Goal: Information Seeking & Learning: Learn about a topic

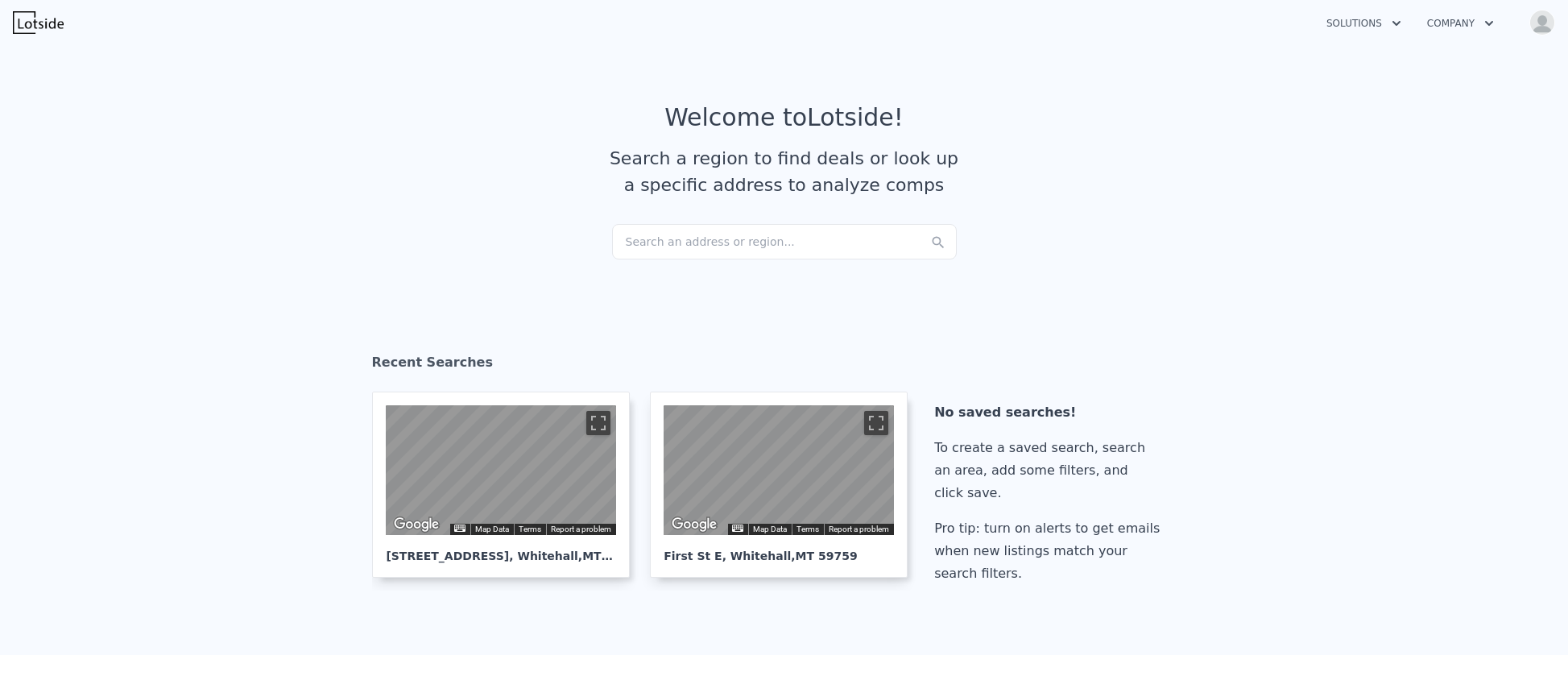
click at [633, 260] on section "Welcome to Lotside ! Search a region to find deals or look up a specific addres…" at bounding box center [784, 163] width 1568 height 250
click at [640, 242] on div "Search an address or region..." at bounding box center [784, 241] width 345 height 35
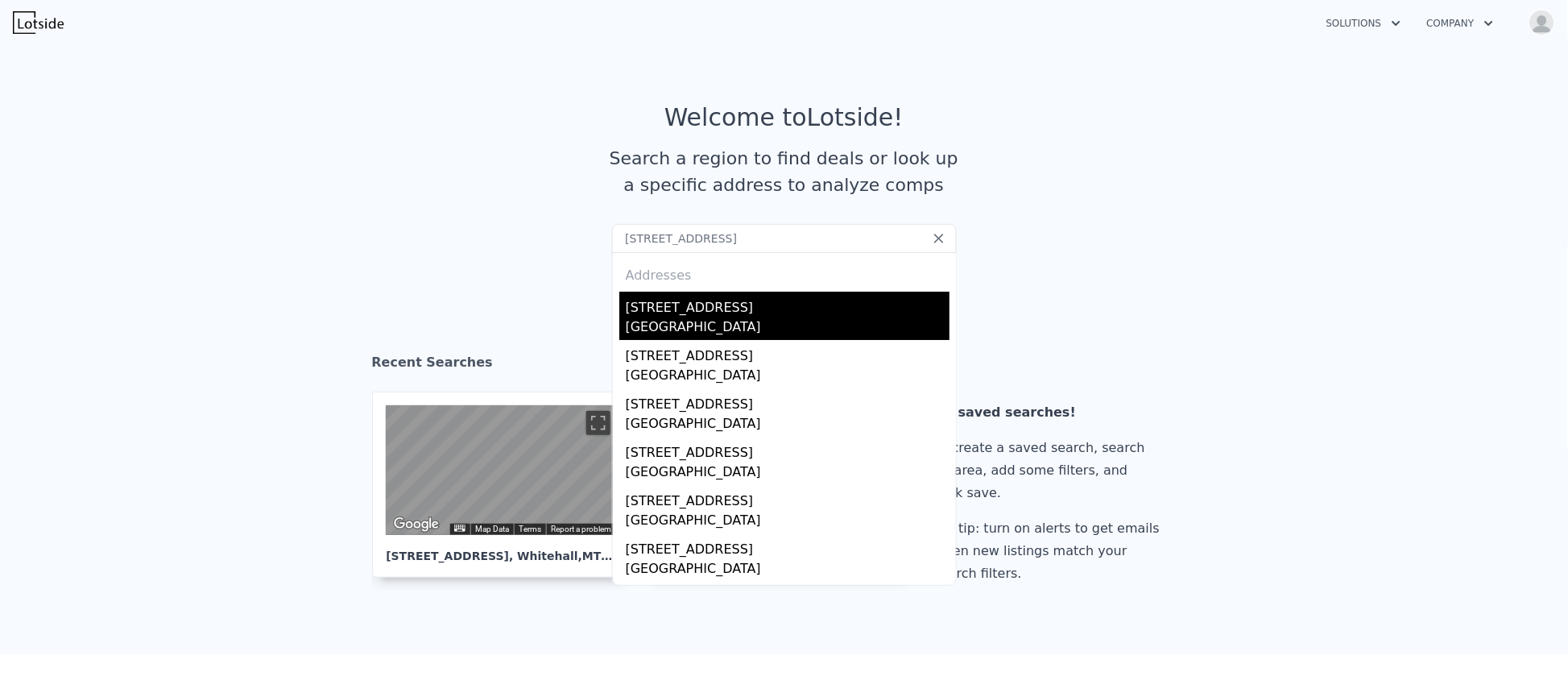
type input "[STREET_ADDRESS]"
click at [653, 303] on div "[STREET_ADDRESS]" at bounding box center [787, 305] width 323 height 26
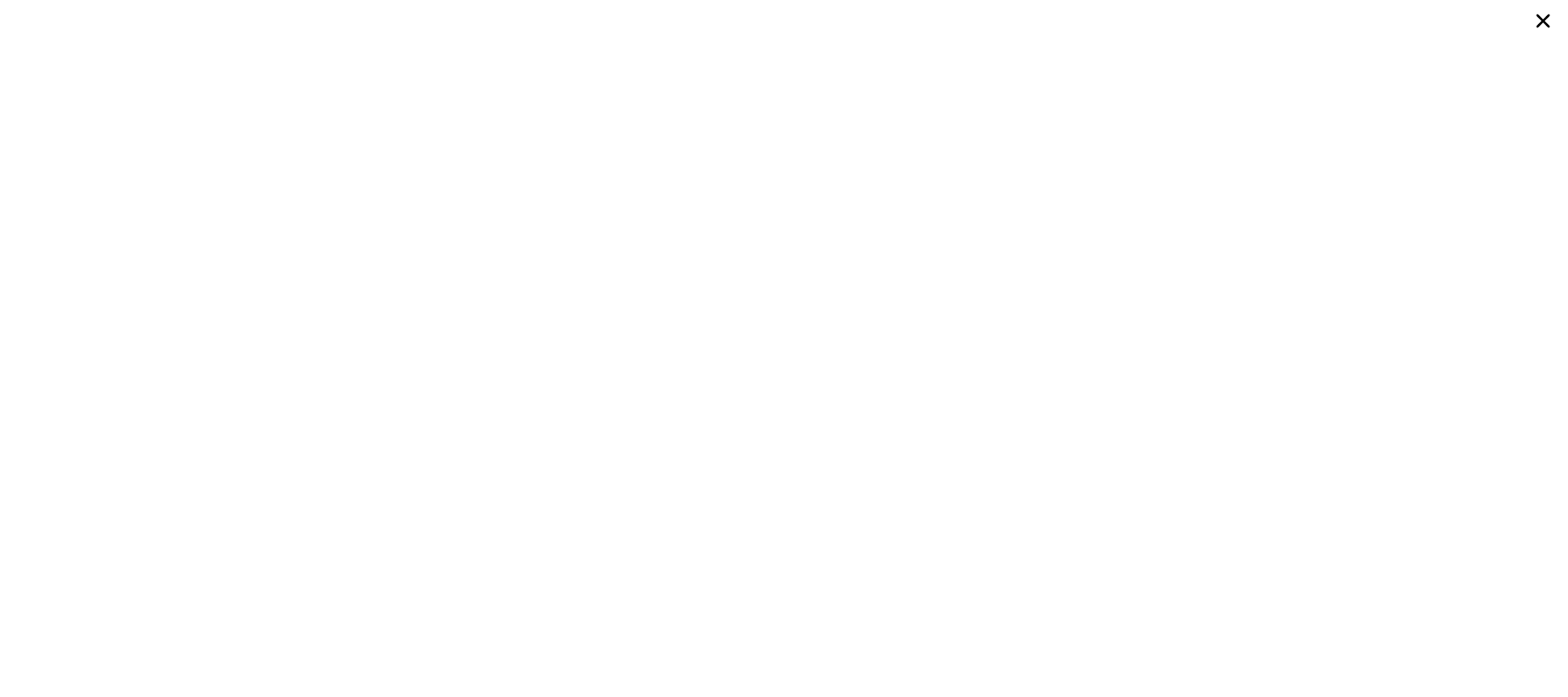
scroll to position [0, 7]
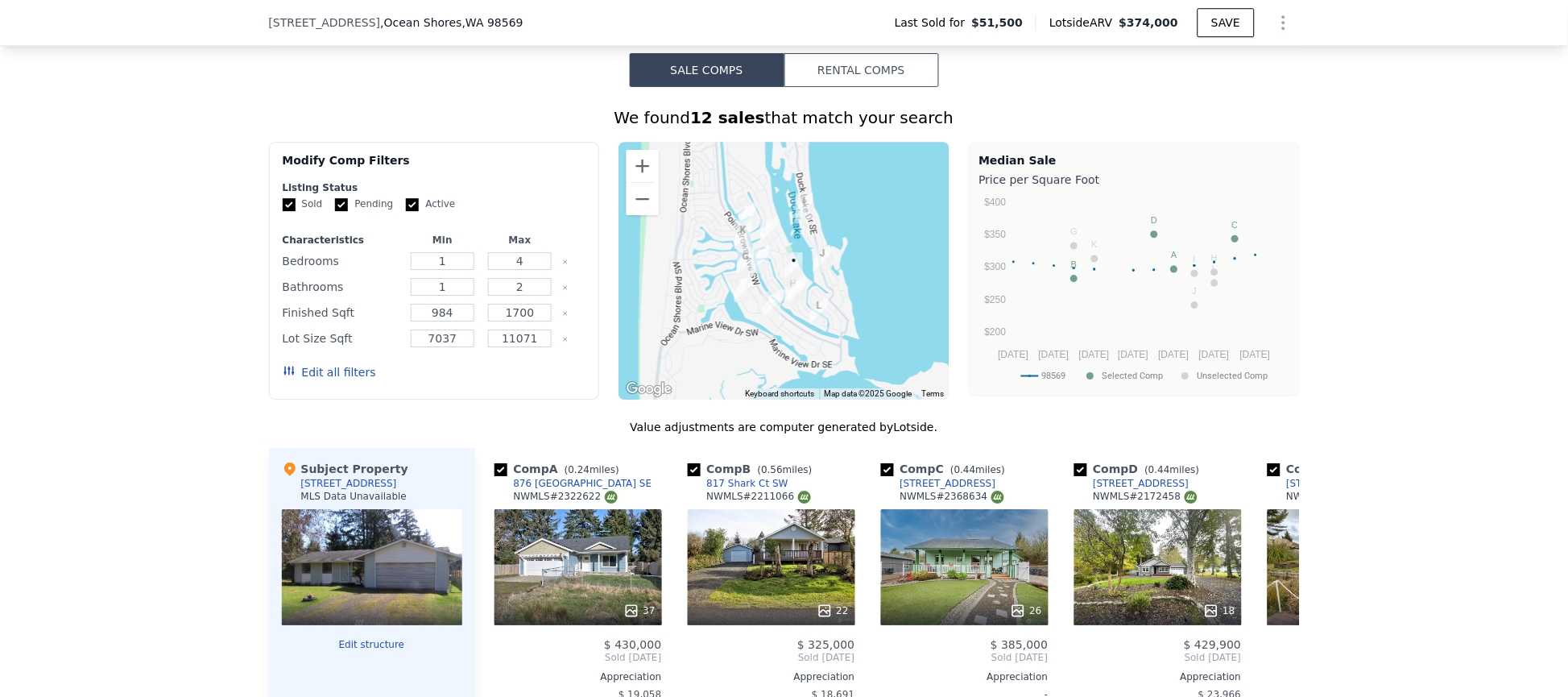
scroll to position [1443, 0]
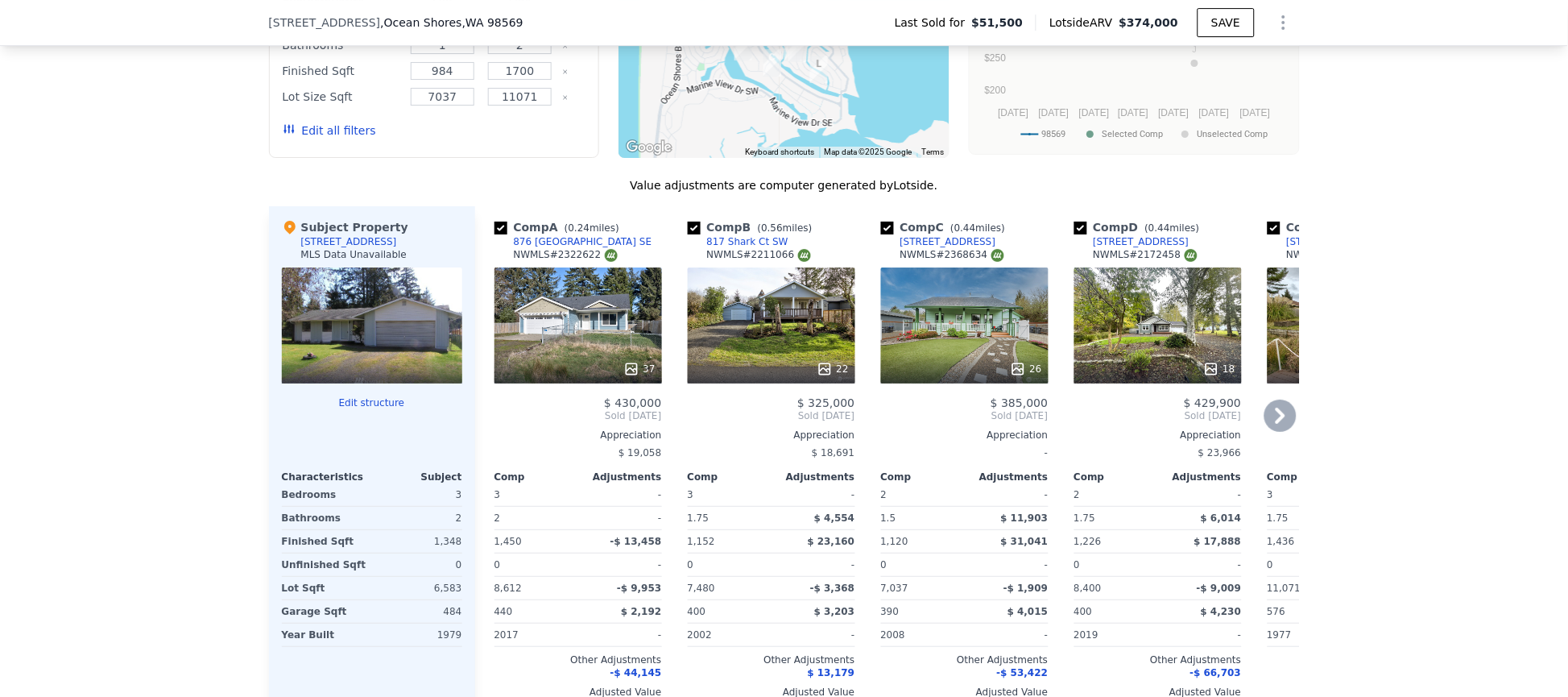
click at [612, 371] on div "37" at bounding box center [579, 325] width 168 height 116
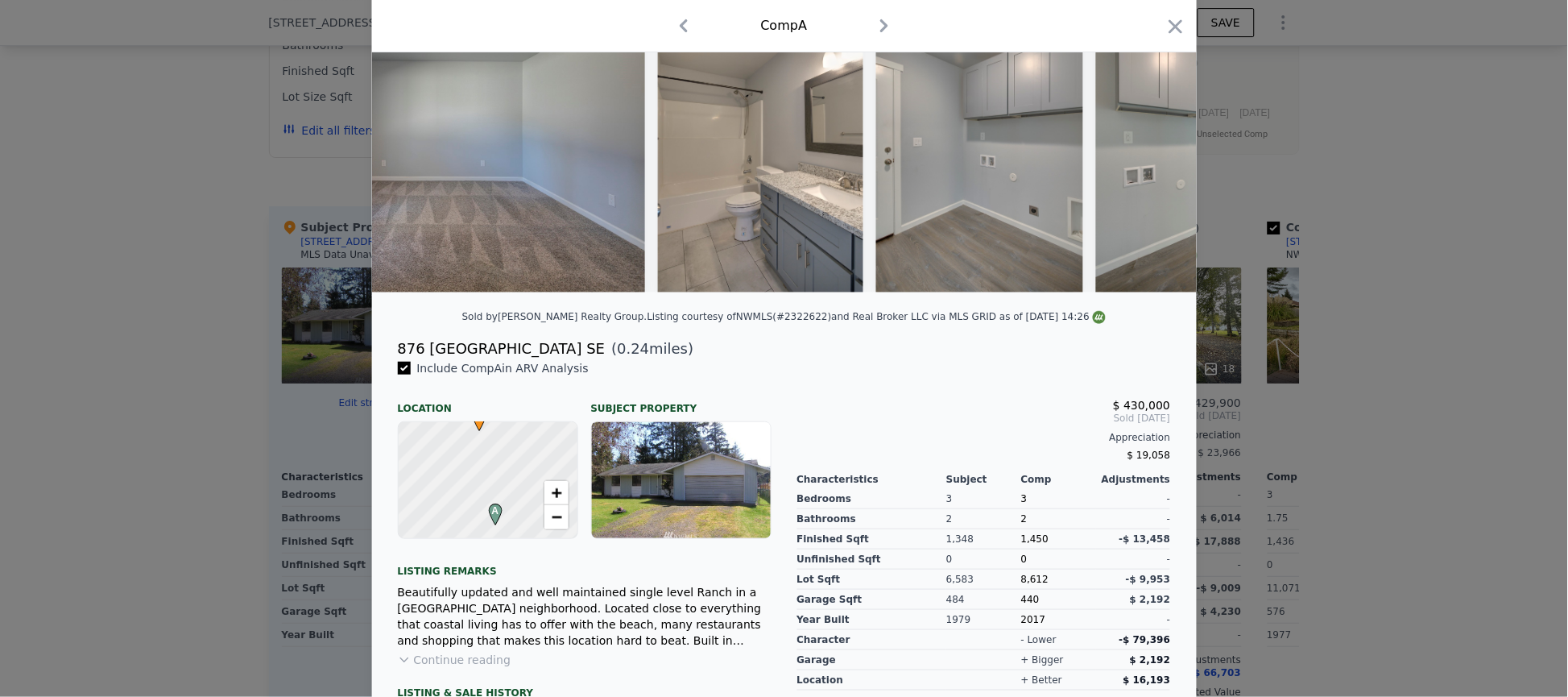
scroll to position [0, 11642]
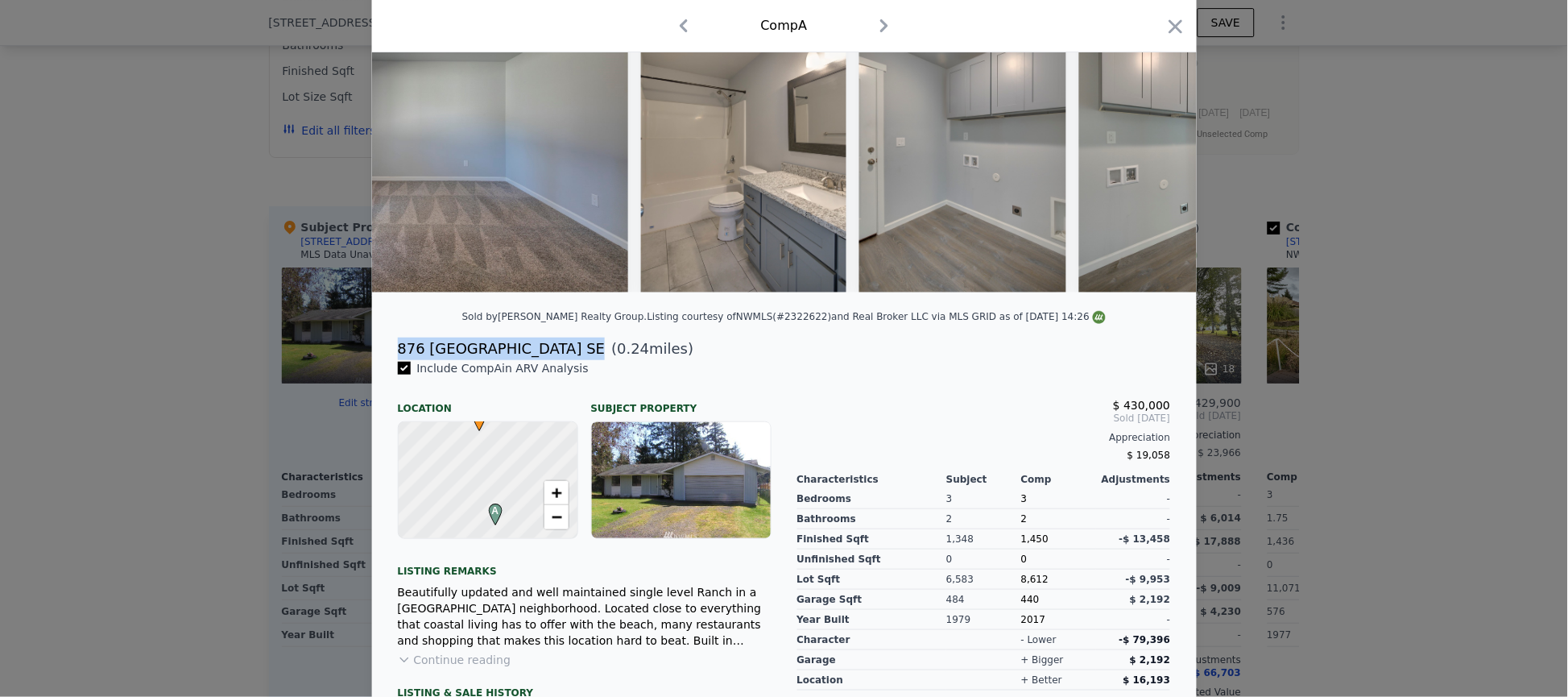
drag, startPoint x: 388, startPoint y: 365, endPoint x: 568, endPoint y: 359, distance: 180.1
click at [568, 359] on div "876 Mount Olympus Ave SE ( 0.24 miles)" at bounding box center [784, 348] width 798 height 22
copy div "876 [GEOGRAPHIC_DATA] SE"
click at [1175, 20] on icon "button" at bounding box center [1176, 26] width 22 height 22
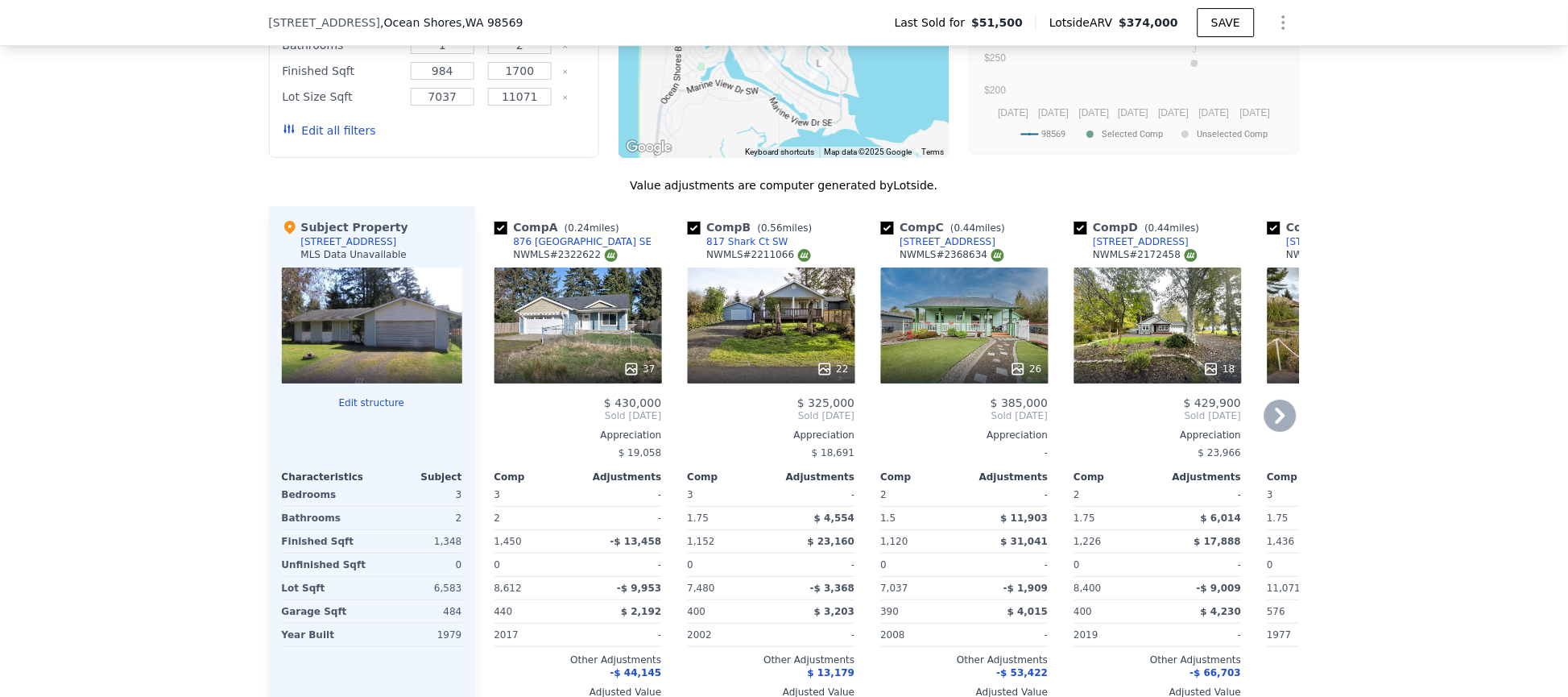
click at [1282, 430] on icon at bounding box center [1280, 416] width 33 height 33
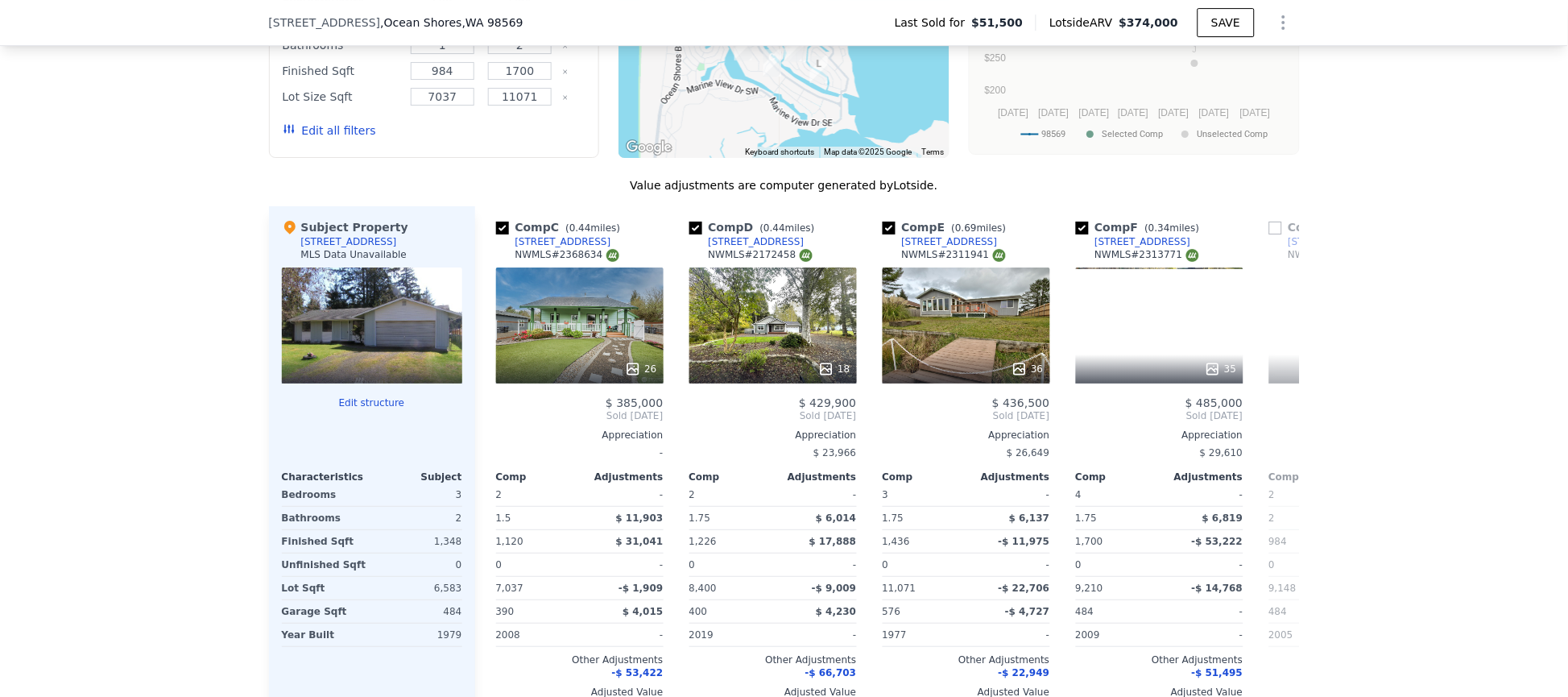
scroll to position [0, 387]
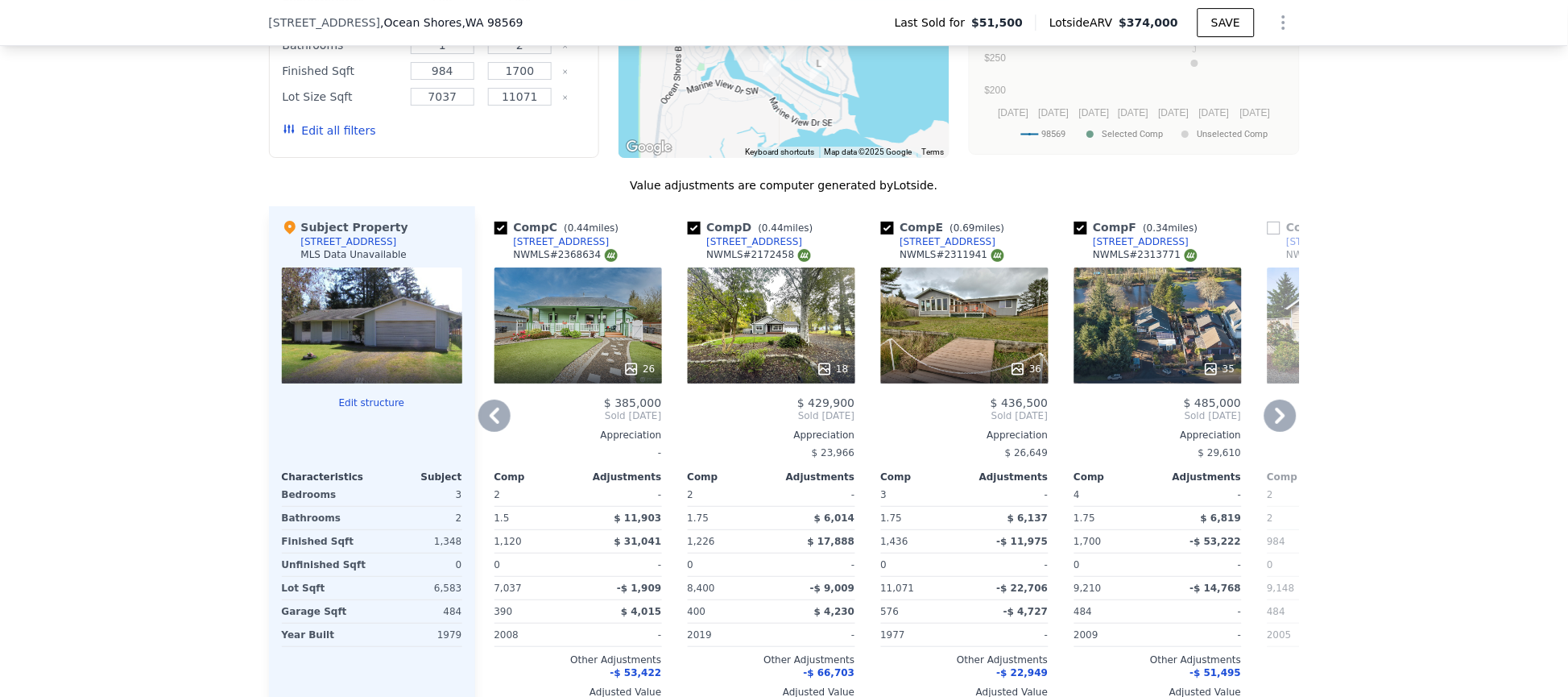
click at [1267, 431] on icon at bounding box center [1280, 416] width 33 height 33
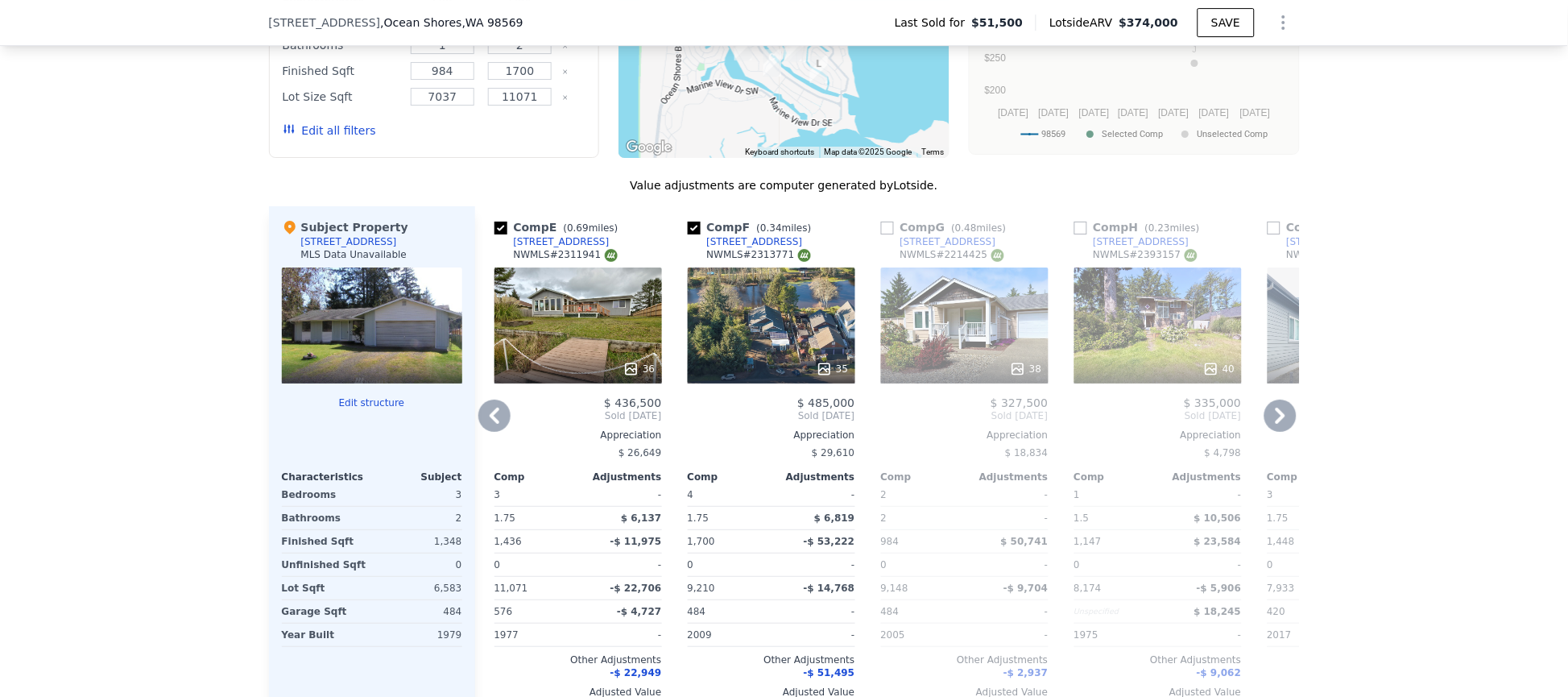
scroll to position [1202, 0]
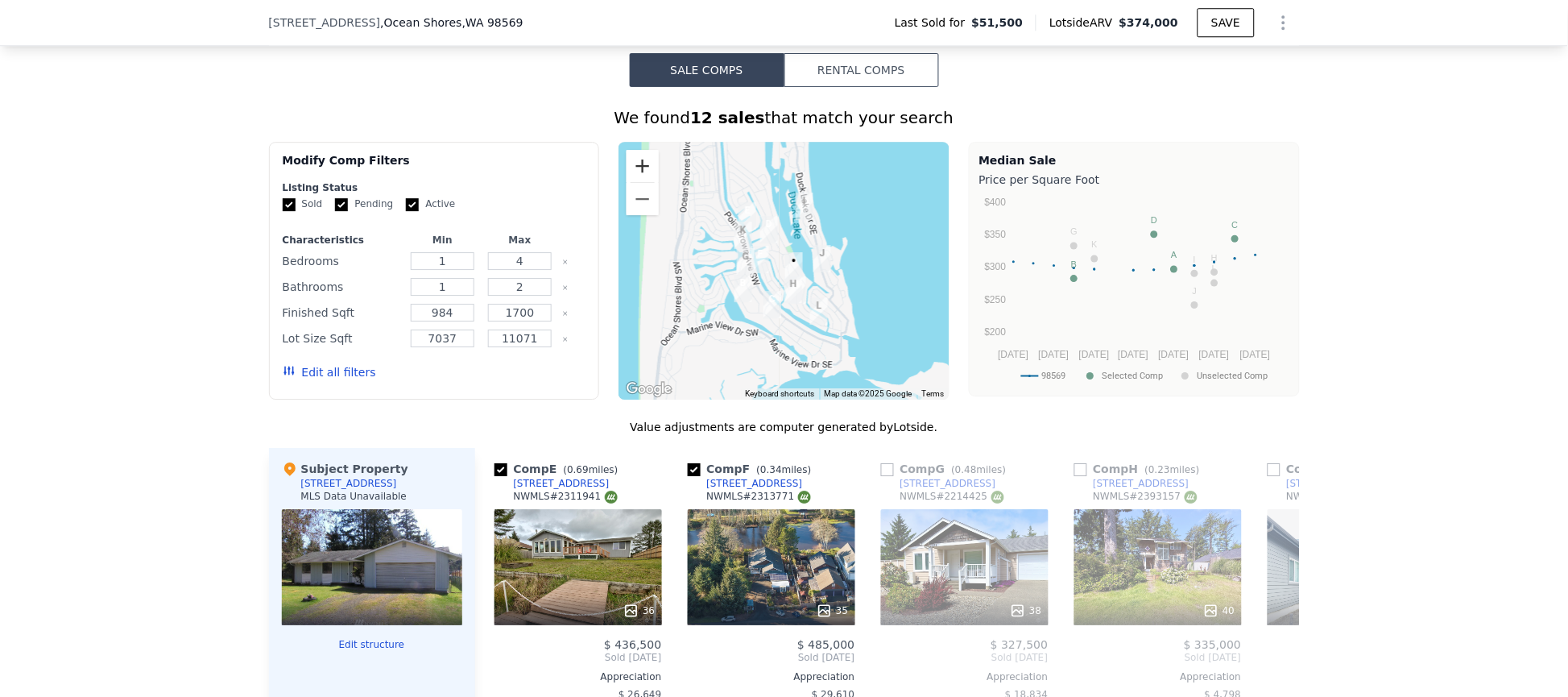
click at [640, 182] on button "Zoom in" at bounding box center [642, 166] width 33 height 33
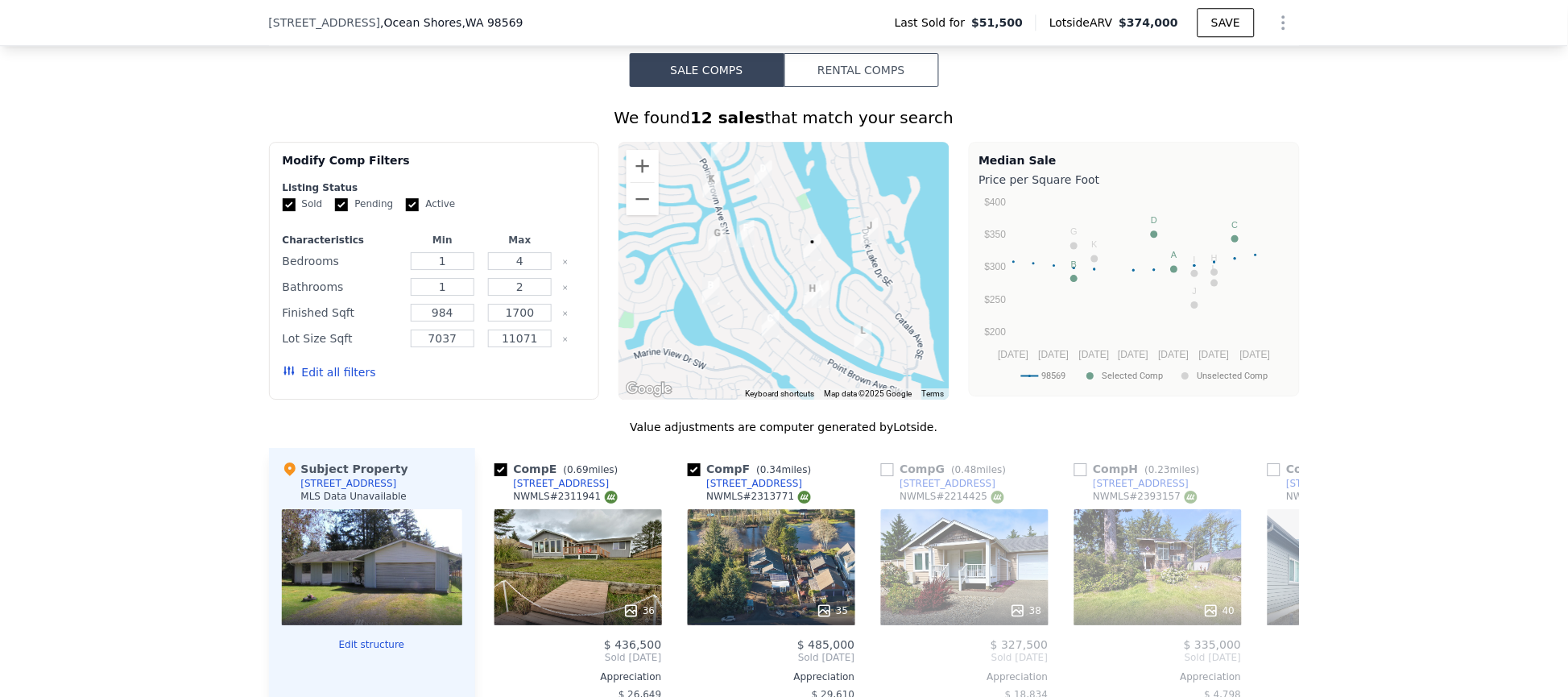
drag, startPoint x: 825, startPoint y: 338, endPoint x: 834, endPoint y: 310, distance: 29.4
click at [834, 310] on div at bounding box center [784, 270] width 331 height 258
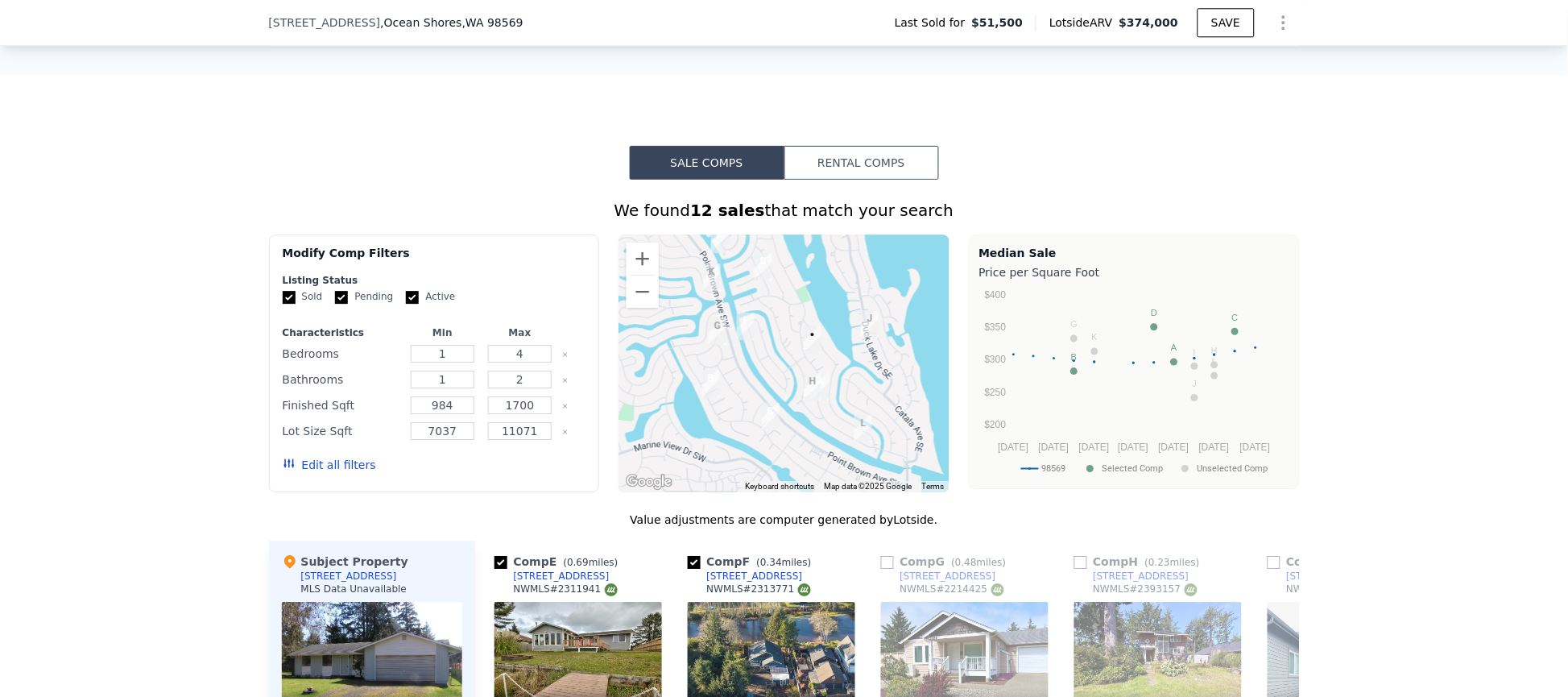
scroll to position [1081, 0]
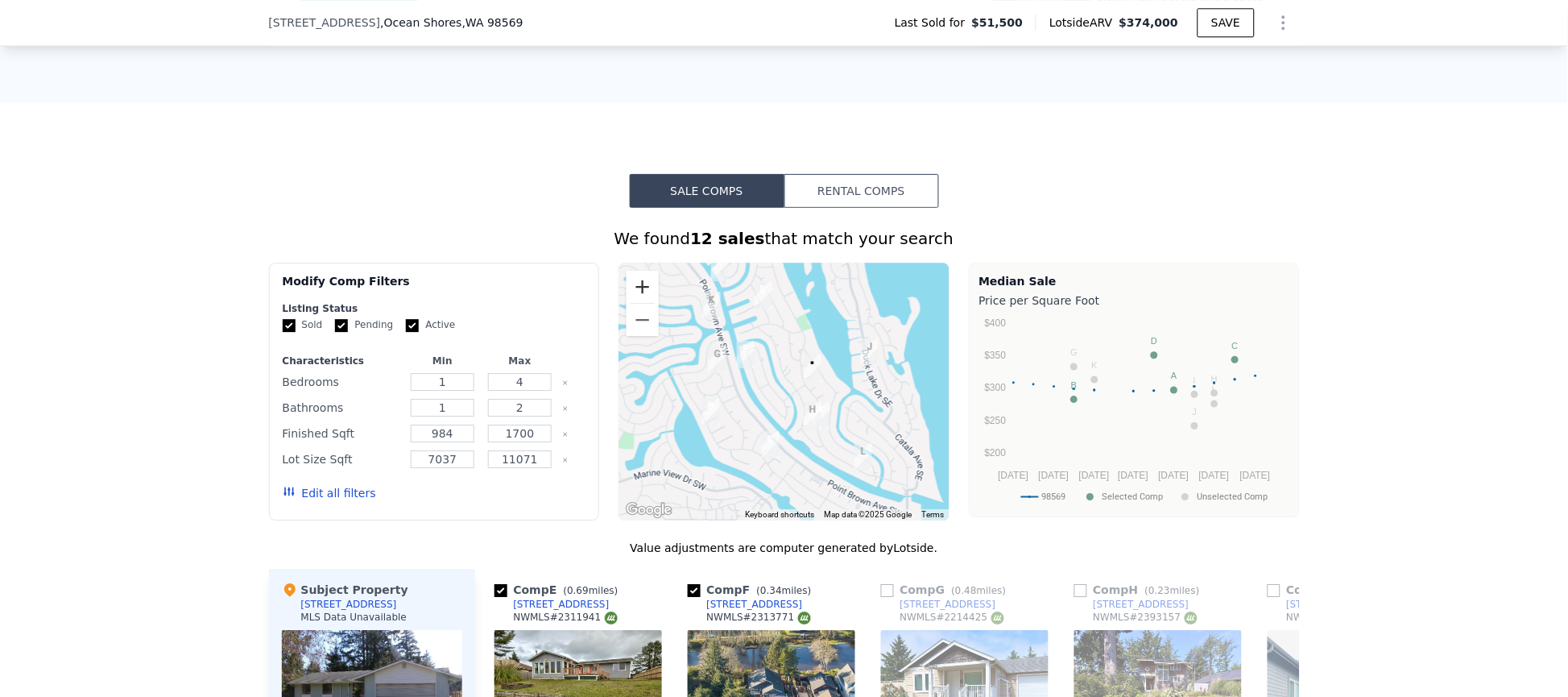
click at [644, 303] on button "Zoom in" at bounding box center [642, 286] width 33 height 33
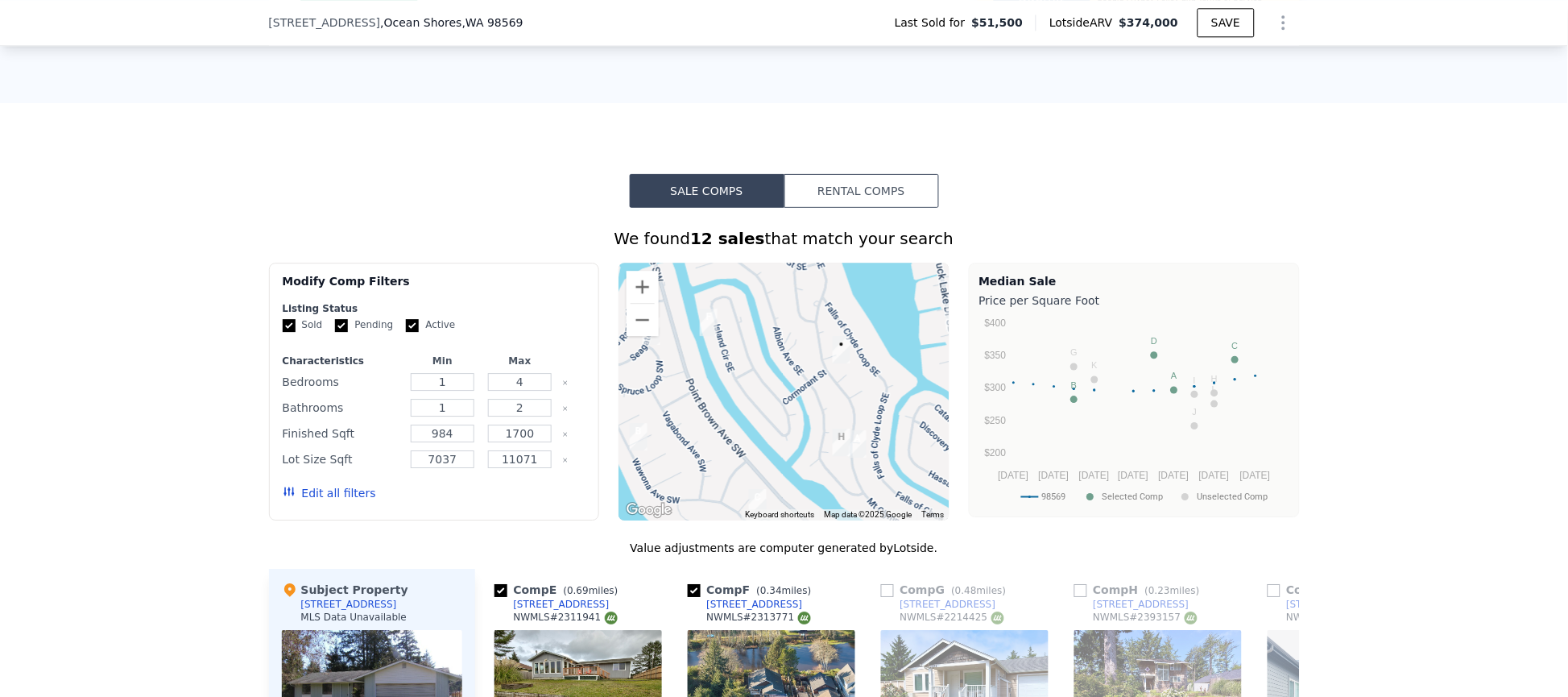
drag, startPoint x: 864, startPoint y: 422, endPoint x: 860, endPoint y: 385, distance: 37.2
click at [860, 385] on div at bounding box center [784, 391] width 331 height 258
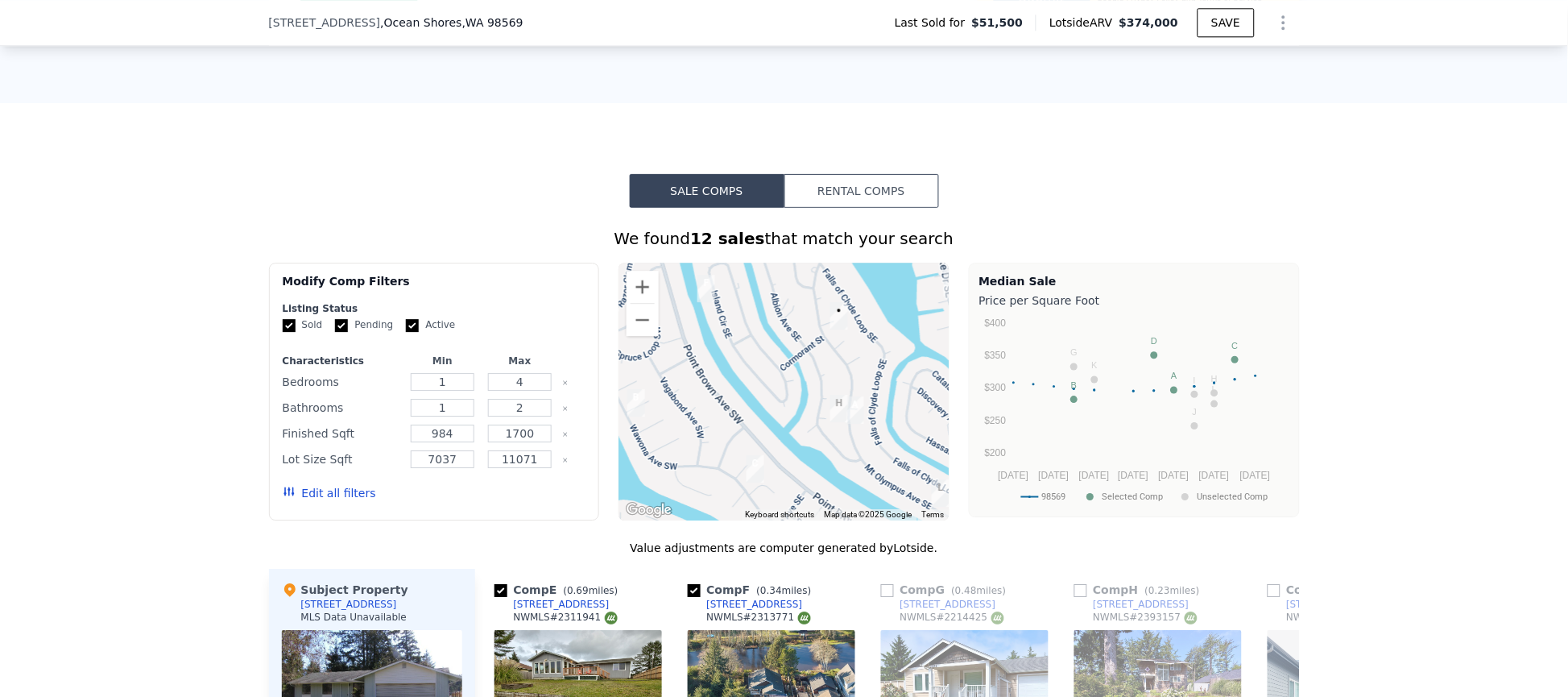
click at [852, 422] on img "876 Mount Olympus Ave SE" at bounding box center [855, 409] width 31 height 40
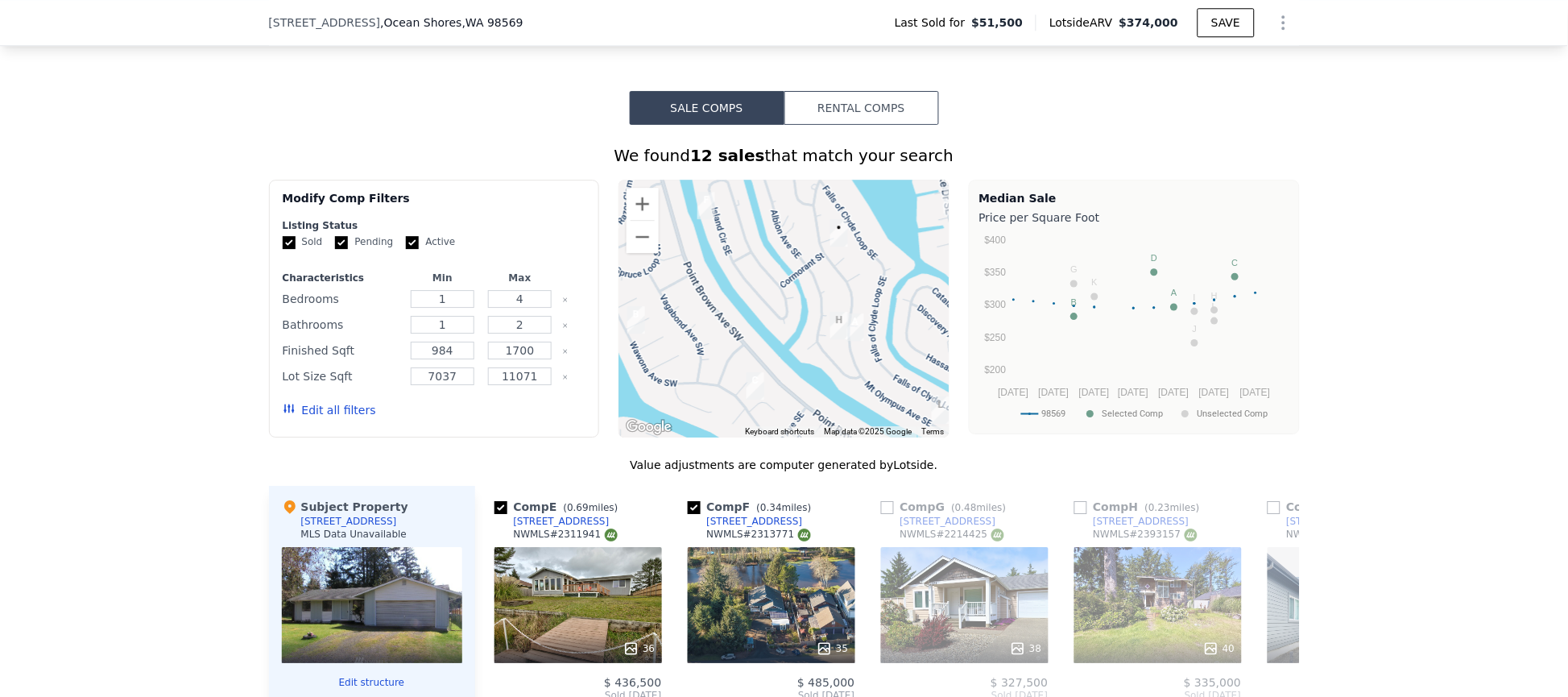
scroll to position [1202, 0]
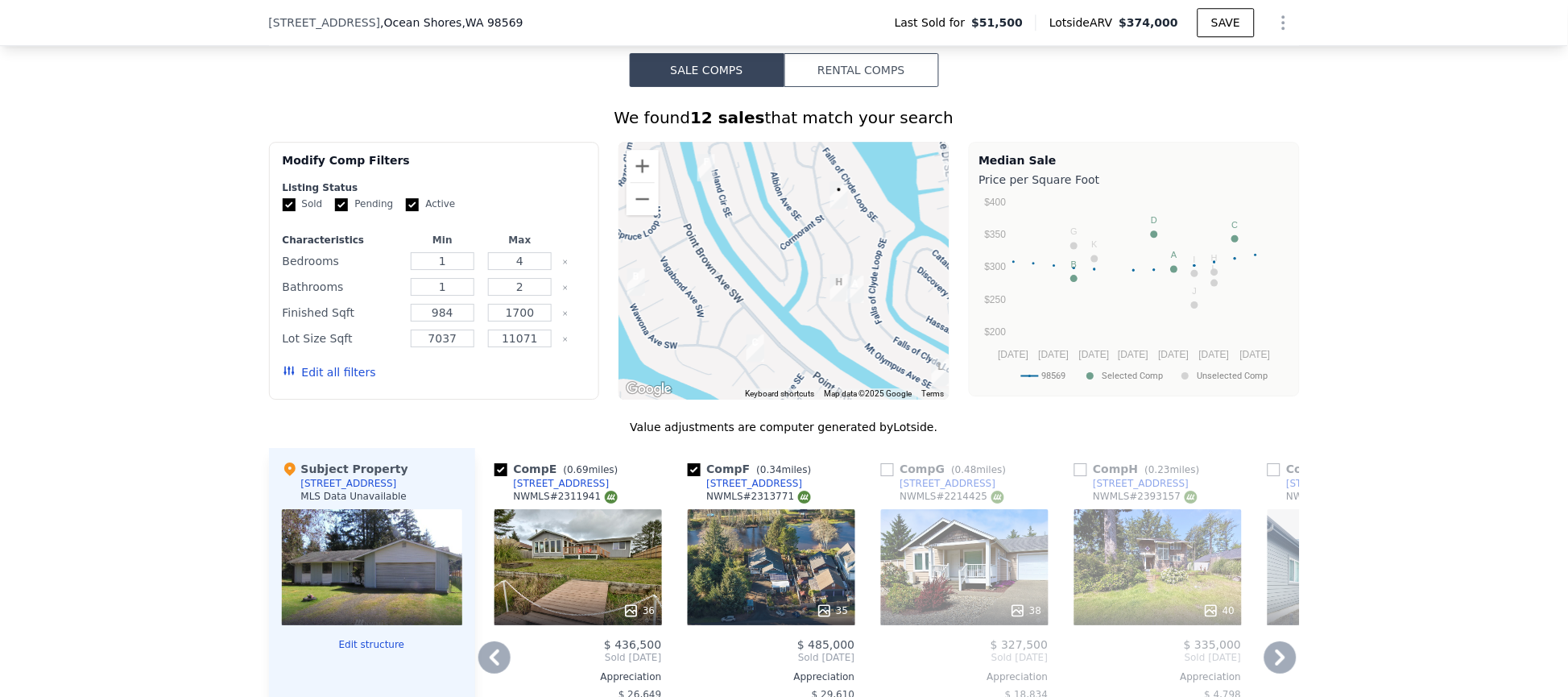
click at [480, 674] on icon at bounding box center [494, 657] width 33 height 33
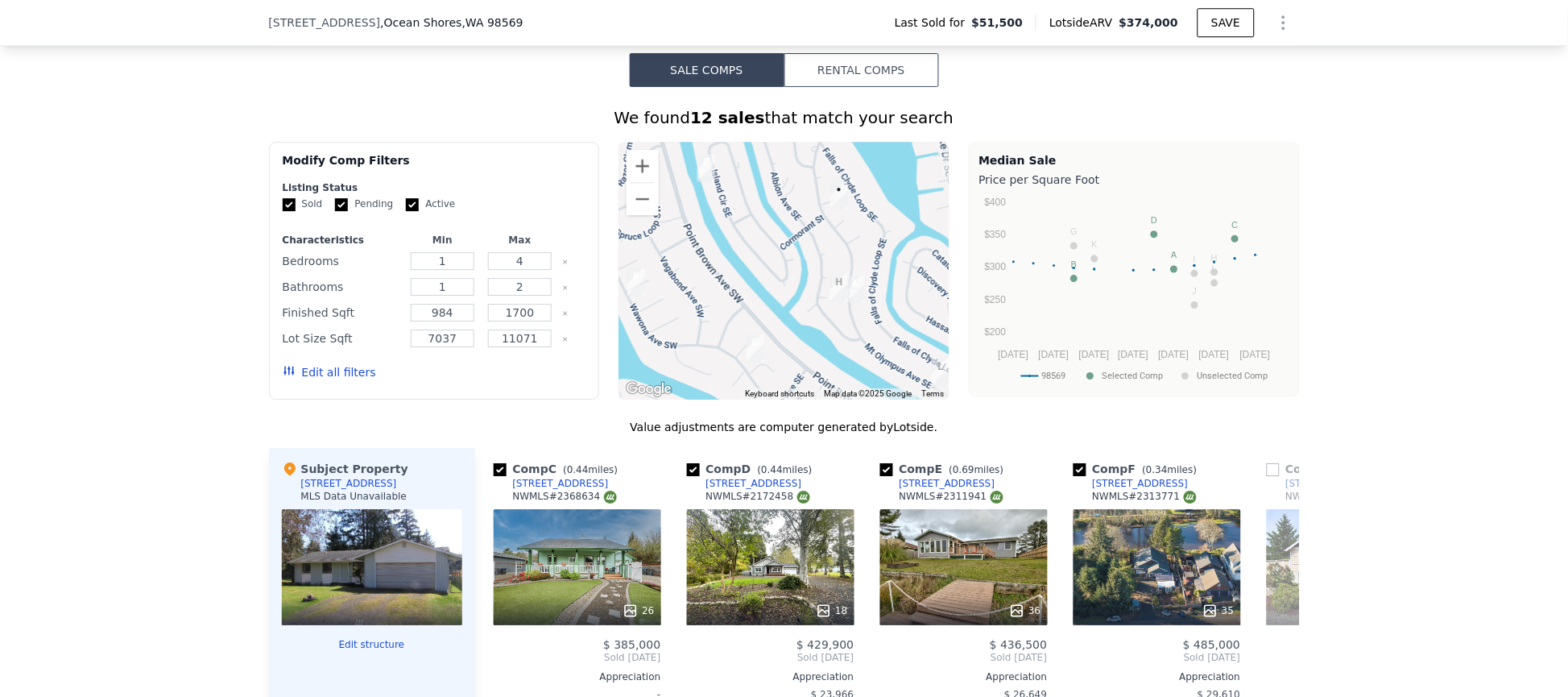
click at [487, 674] on div "Comp C ( 0.44 miles) 910 Beachcomber Ct SW NWMLS # 2368634 26 $ 385,000 Sold Au…" at bounding box center [578, 707] width 181 height 518
click at [490, 665] on icon at bounding box center [495, 657] width 9 height 16
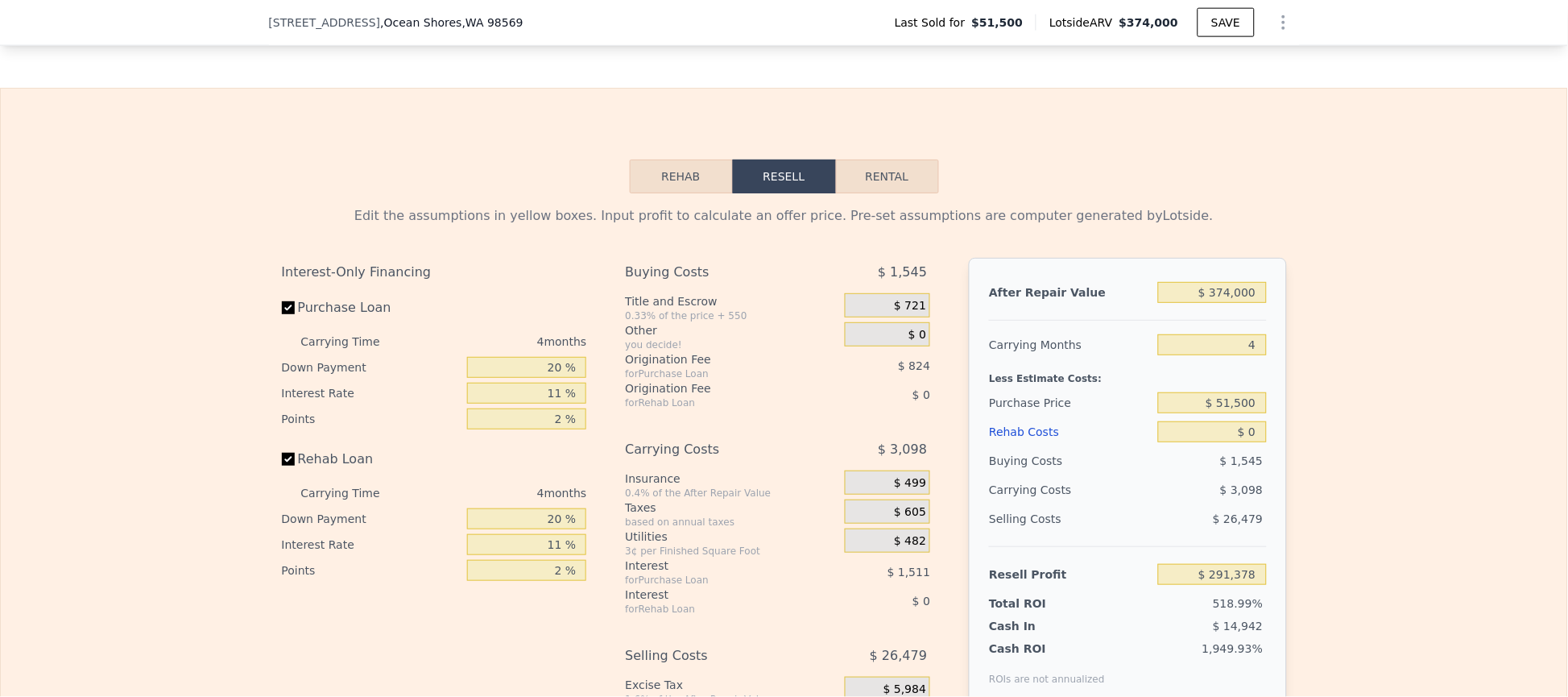
scroll to position [2289, 0]
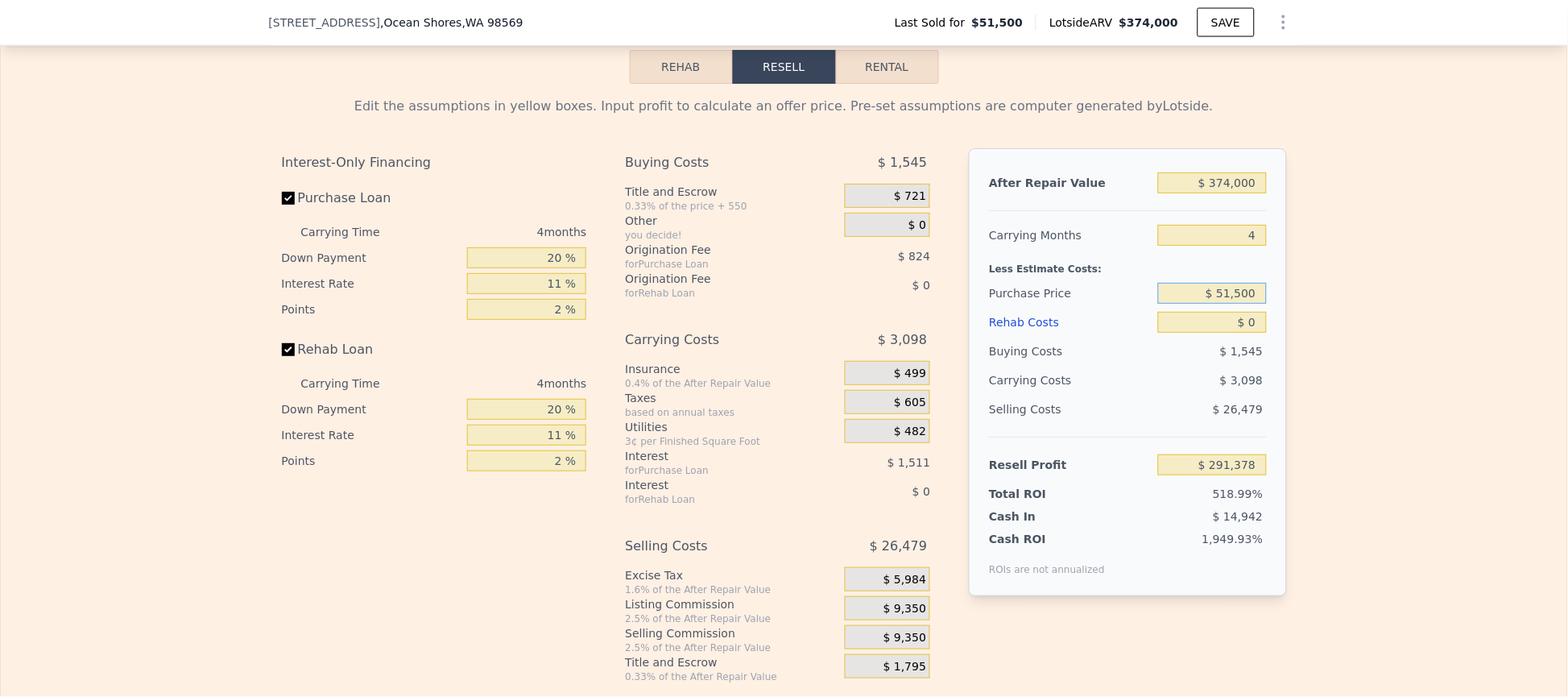
click at [1214, 304] on input "$ 51,500" at bounding box center [1212, 293] width 108 height 20
type input "$ 200,000"
click at [1223, 333] on input "$ 0" at bounding box center [1212, 321] width 108 height 20
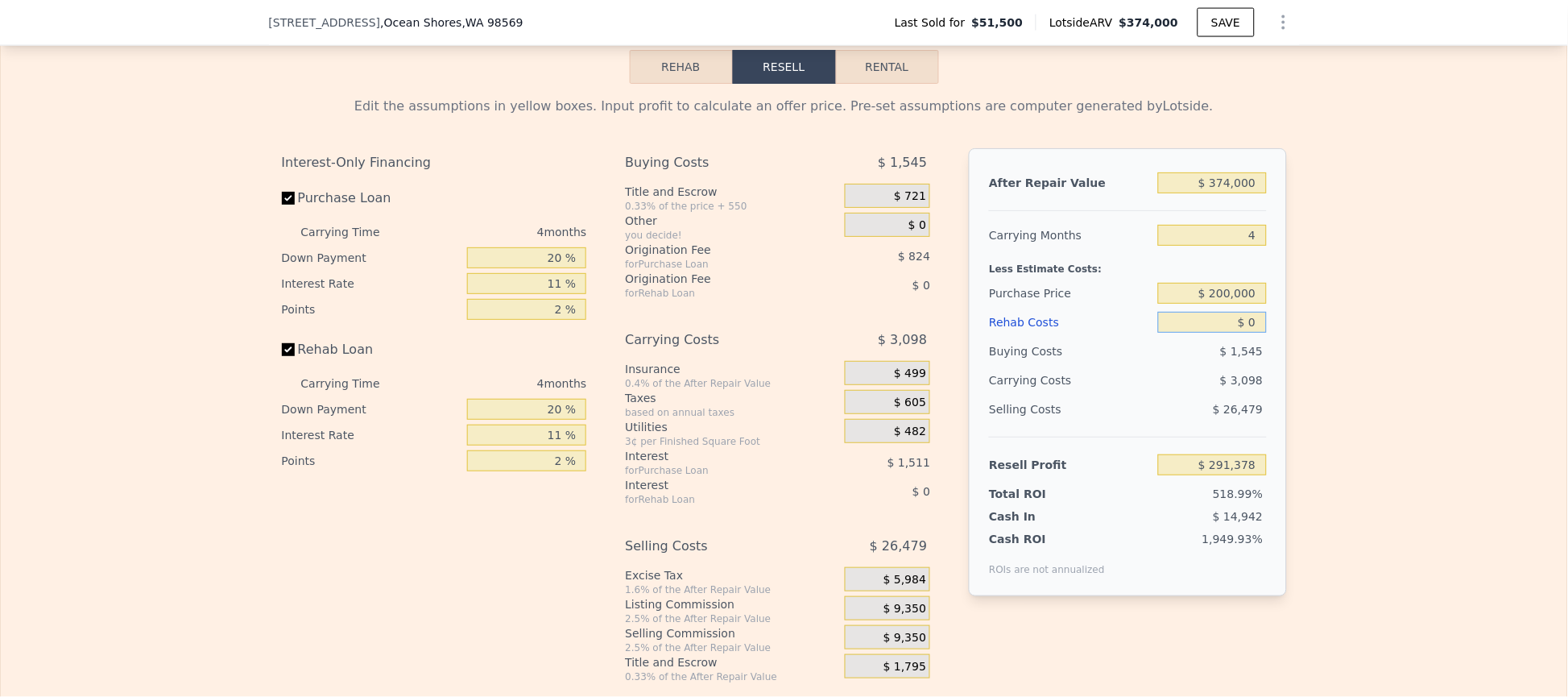
click at [1223, 333] on input "$ 0" at bounding box center [1212, 321] width 108 height 20
type input "$ 135,651"
type input "$ 50"
type input "$ 135,600"
type input "$ 5,000"
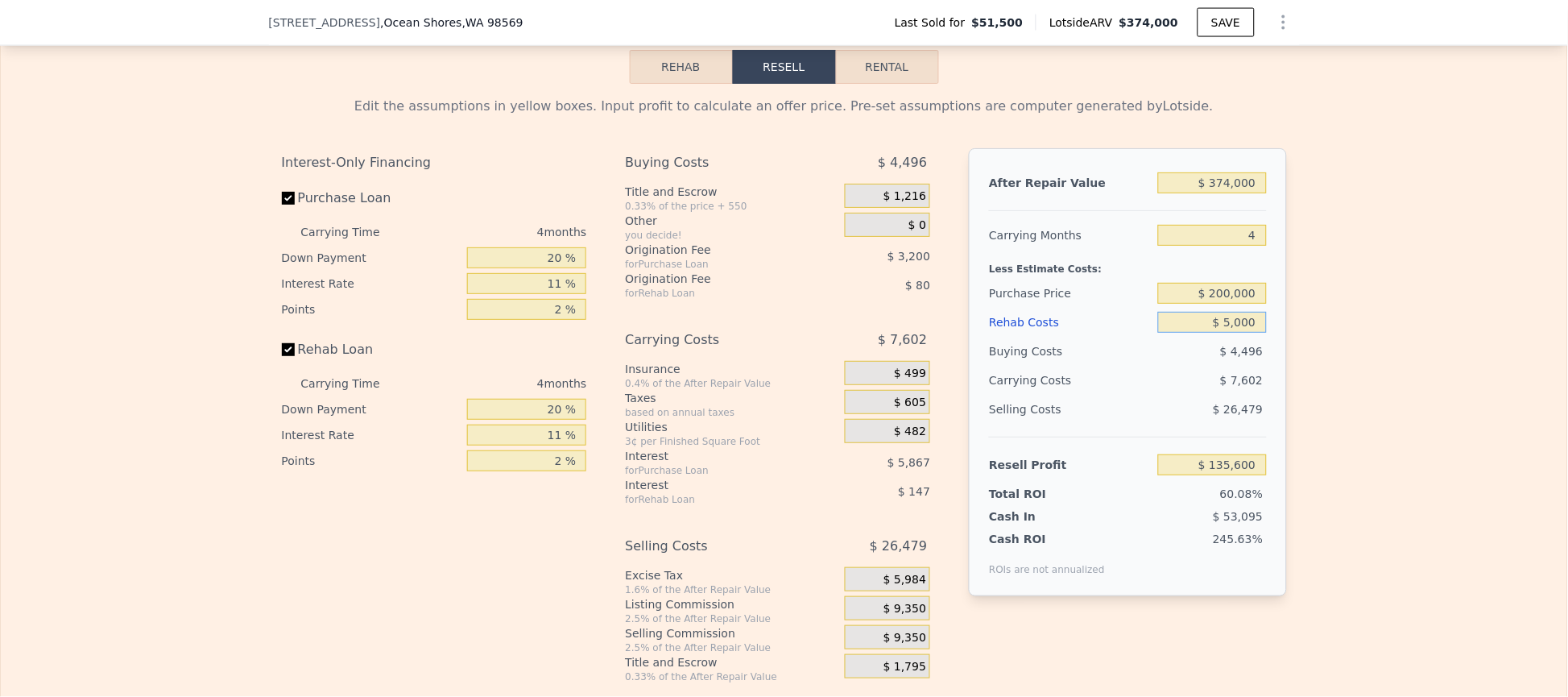
type input "$ 130,423"
type input "$ 50,000"
type input "$ 83,383"
click at [1219, 246] on input "4" at bounding box center [1212, 235] width 108 height 20
click at [1257, 356] on div "After Repair Value $ 374,000 Carrying Months 4 Less Estimate Costs: Purchase Pr…" at bounding box center [1127, 372] width 318 height 448
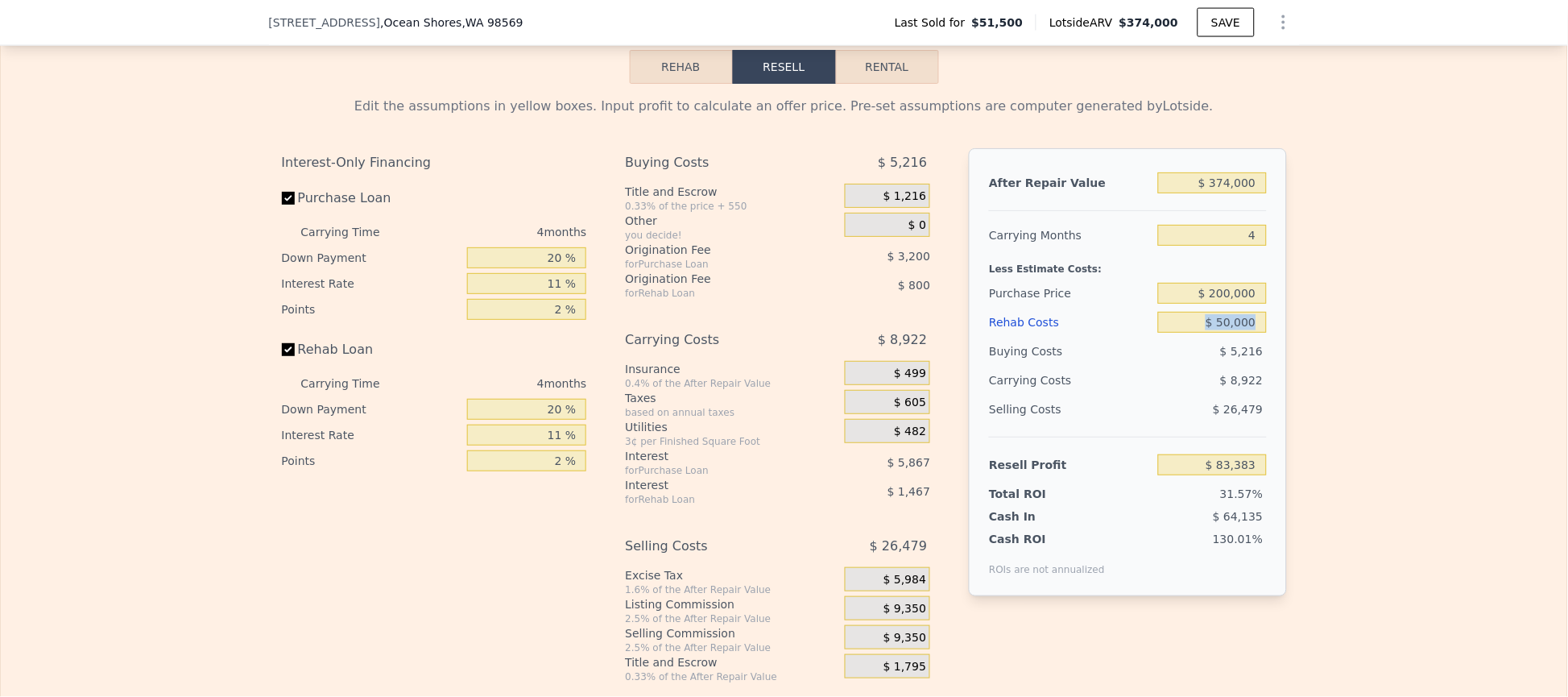
click at [1257, 356] on div "After Repair Value $ 374,000 Carrying Months 4 Less Estimate Costs: Purchase Pr…" at bounding box center [1127, 372] width 318 height 448
click at [1247, 333] on input "$ 50,000" at bounding box center [1212, 321] width 108 height 20
drag, startPoint x: 1238, startPoint y: 358, endPoint x: 1196, endPoint y: 361, distance: 42.1
click at [1237, 333] on input "$ 50,000" at bounding box center [1212, 321] width 108 height 20
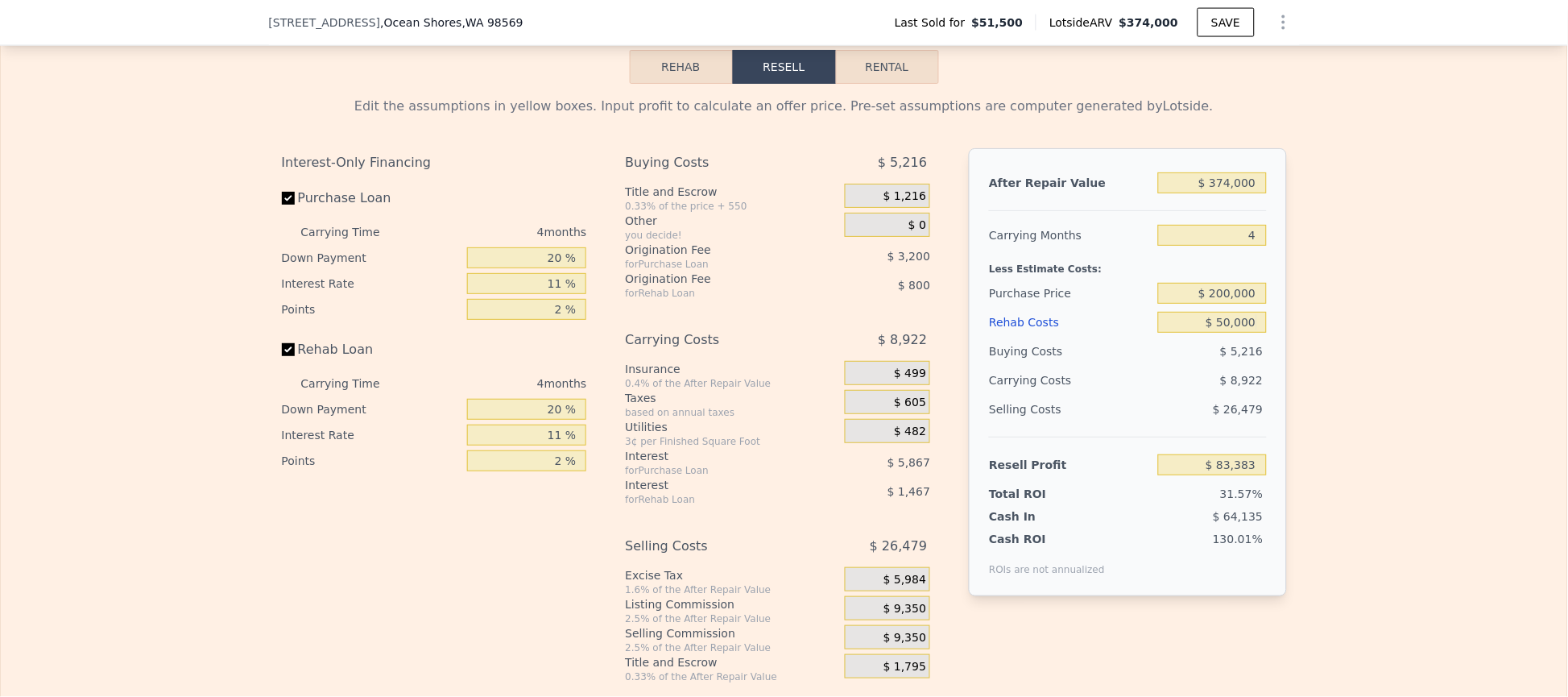
click at [1196, 308] on div "$ 200,000" at bounding box center [1212, 293] width 108 height 29
click at [1214, 333] on input "$ 50,000" at bounding box center [1212, 321] width 108 height 20
type input "$ 0000"
type input "$ 135,651"
type input "$ 80,000"
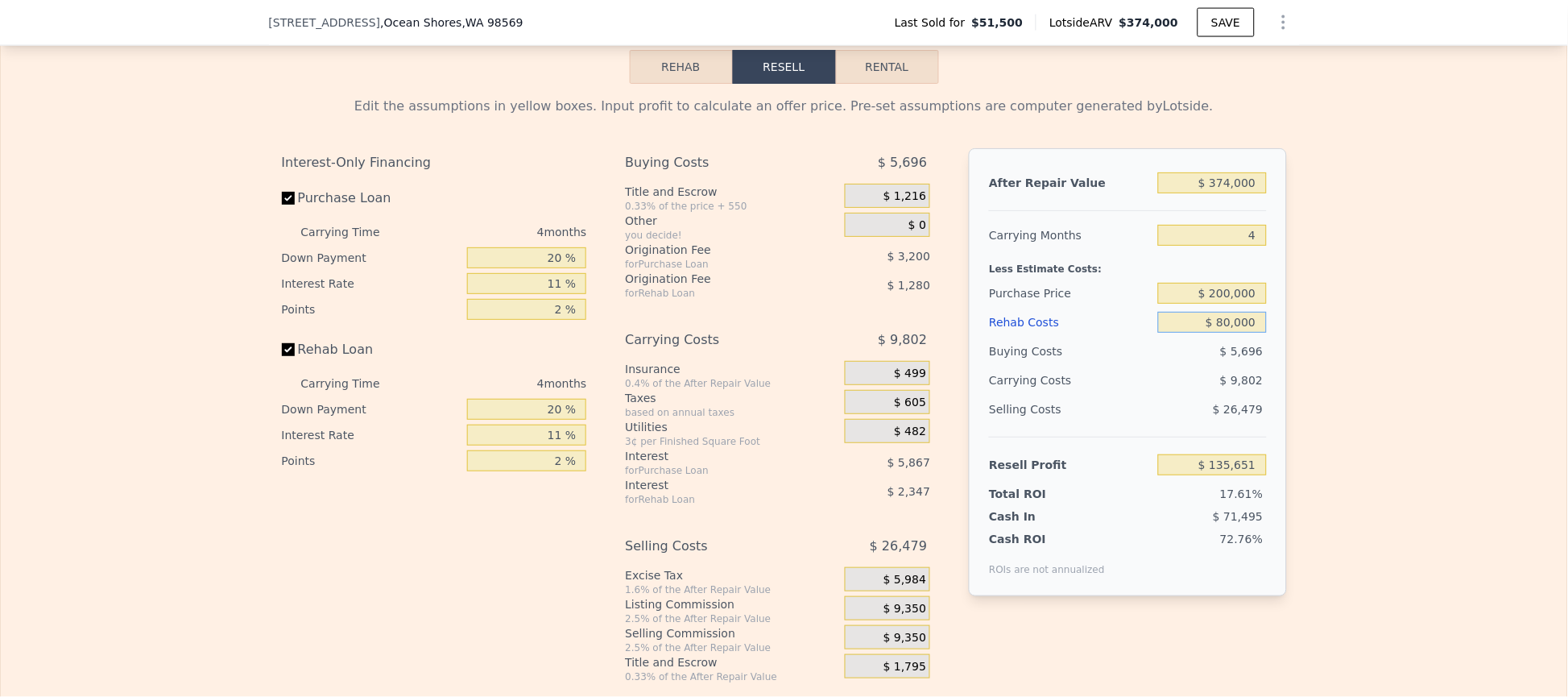
type input "$ 52,023"
click at [1242, 333] on input "$ 80,000" at bounding box center [1212, 321] width 108 height 20
type input "$ 80,000"
click at [1232, 304] on input "$ 200,000" at bounding box center [1212, 293] width 108 height 20
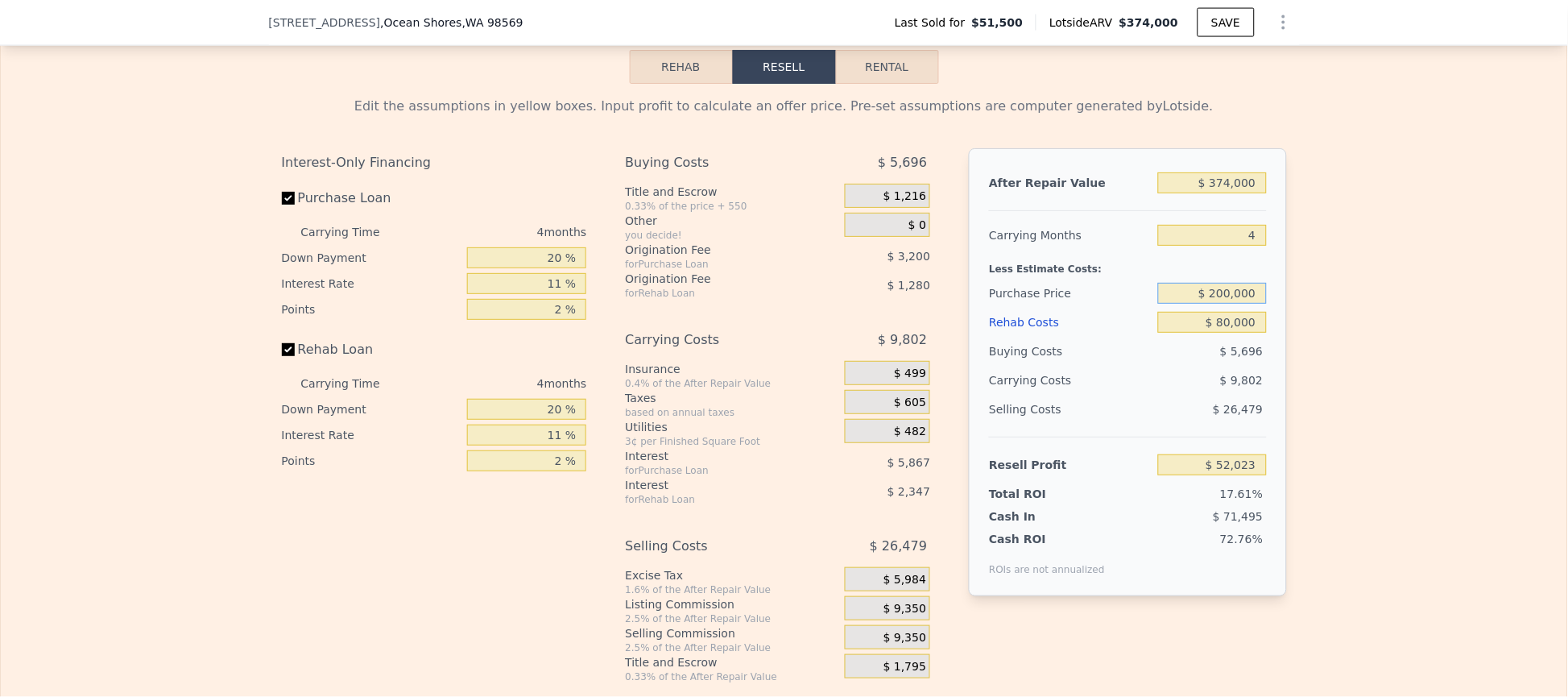
click at [1232, 304] on input "$ 200,000" at bounding box center [1212, 293] width 108 height 20
type input "$ 240,000"
click at [1237, 333] on input "$ 80,000" at bounding box center [1212, 321] width 108 height 20
type input "$ 10,078"
click at [1238, 333] on input "$ 80,000" at bounding box center [1212, 321] width 108 height 20
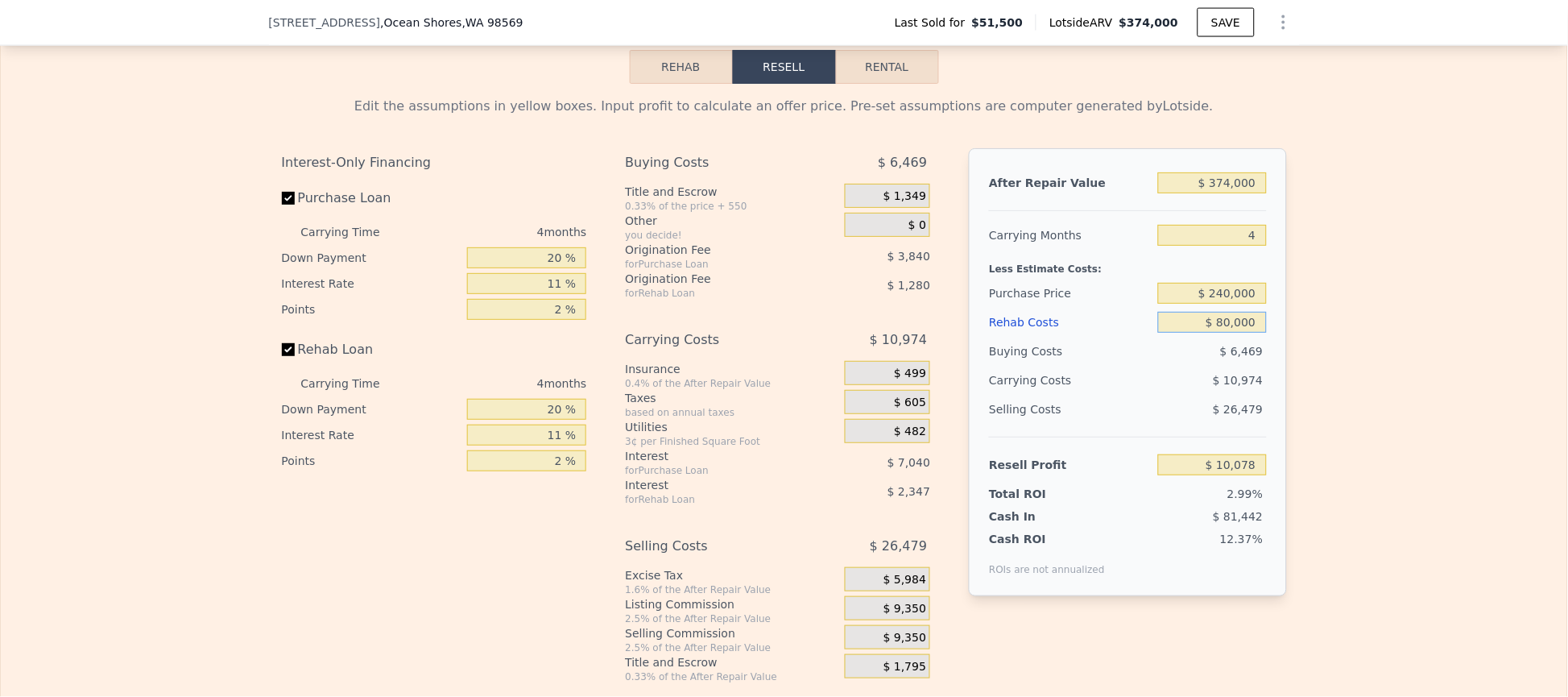
click at [1237, 333] on input "$ 80,000" at bounding box center [1212, 321] width 108 height 20
click at [1232, 333] on input "$ 80,000" at bounding box center [1212, 321] width 108 height 20
type input "$ 5"
type input "$ 93,701"
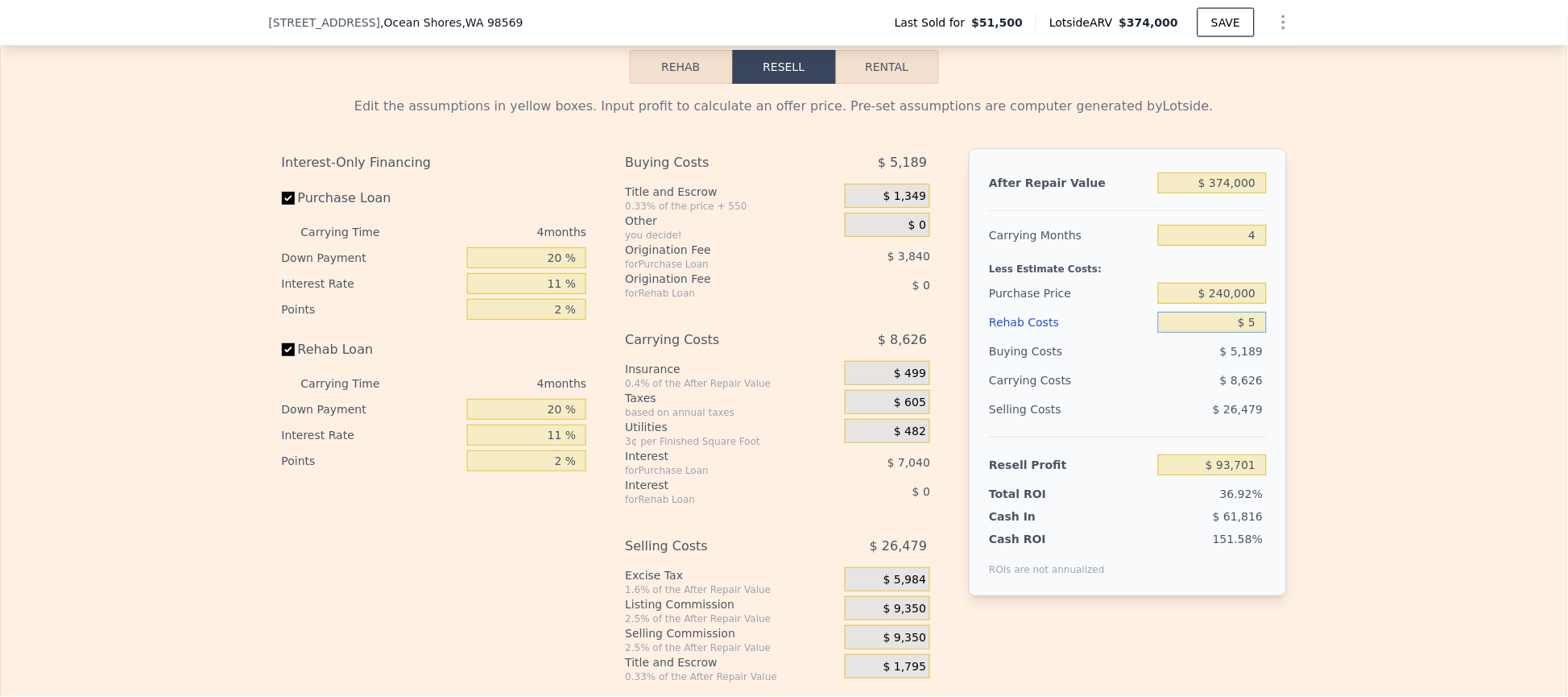
type input "$ 50"
type input "$ 93,655"
type input "$ 500"
type input "$ 93,182"
type input "$ 5,000"
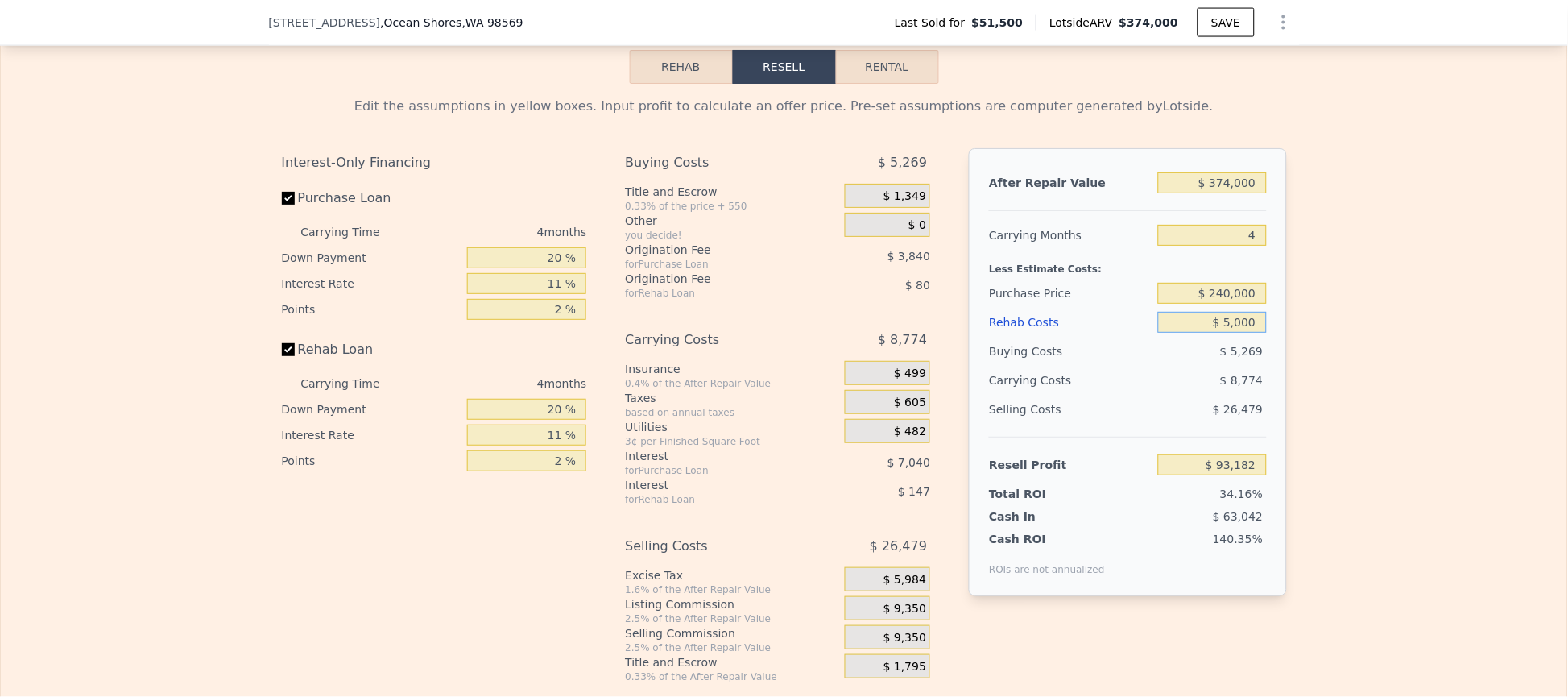
type input "$ 88,478"
type input "$ 50,000"
type input "$ 41,438"
type input "$ 50,000"
click at [1237, 308] on div "$ 240,000" at bounding box center [1212, 293] width 108 height 29
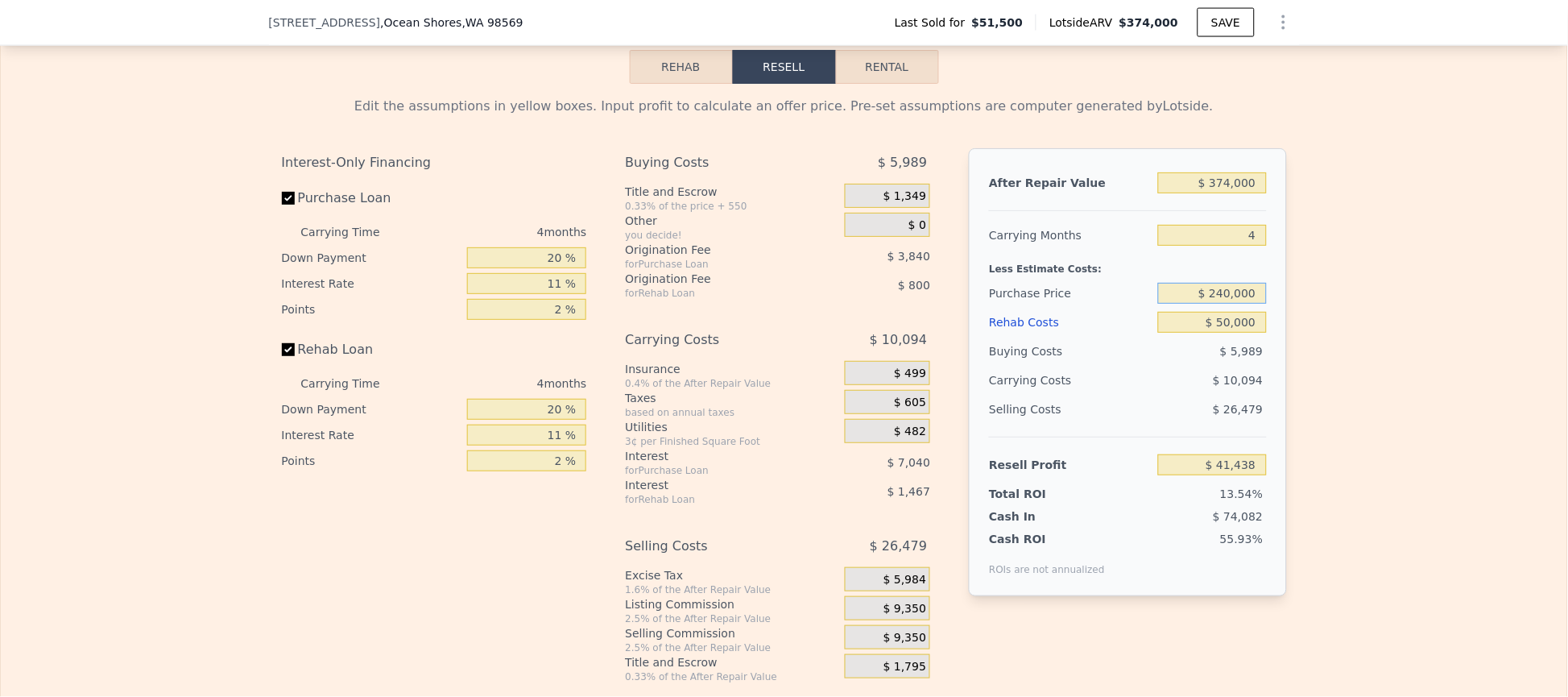
click at [1244, 304] on input "$ 240,000" at bounding box center [1212, 293] width 108 height 20
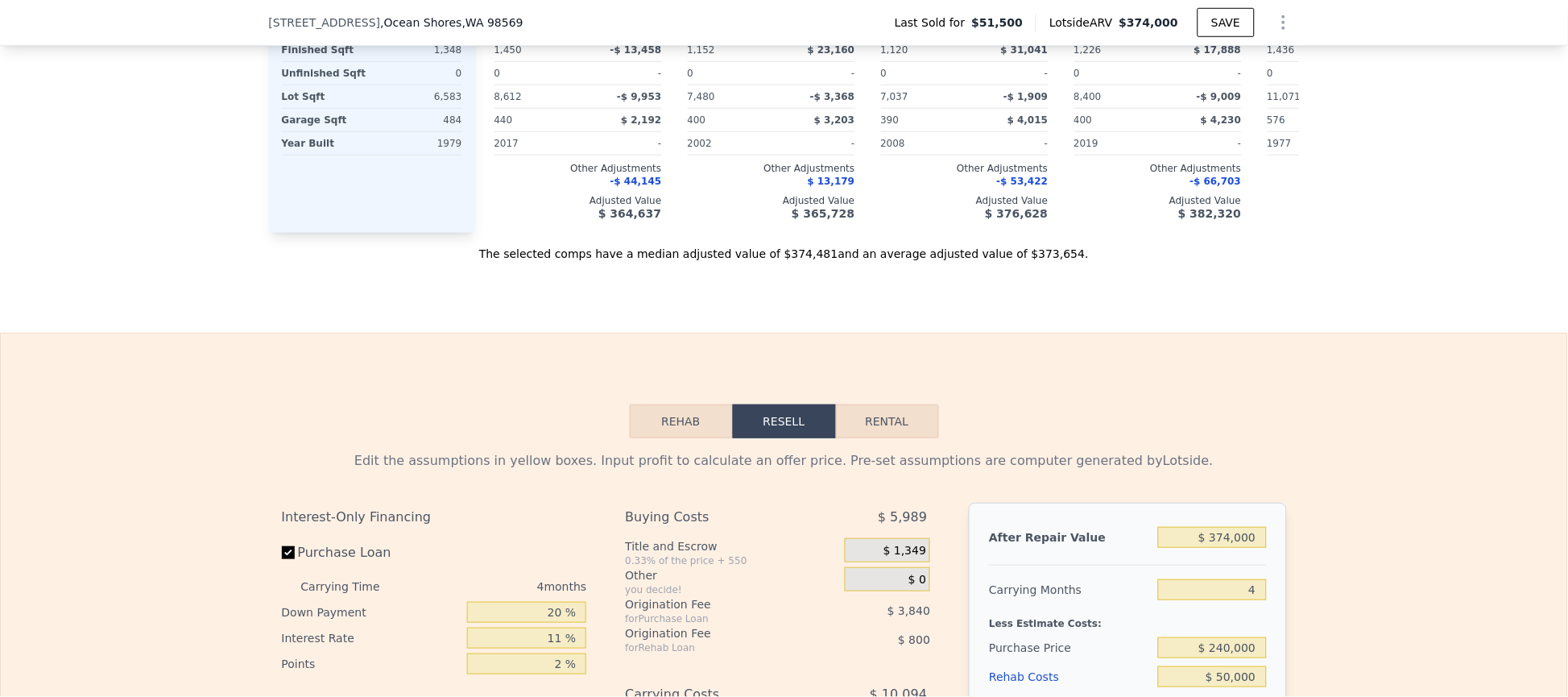
scroll to position [1685, 0]
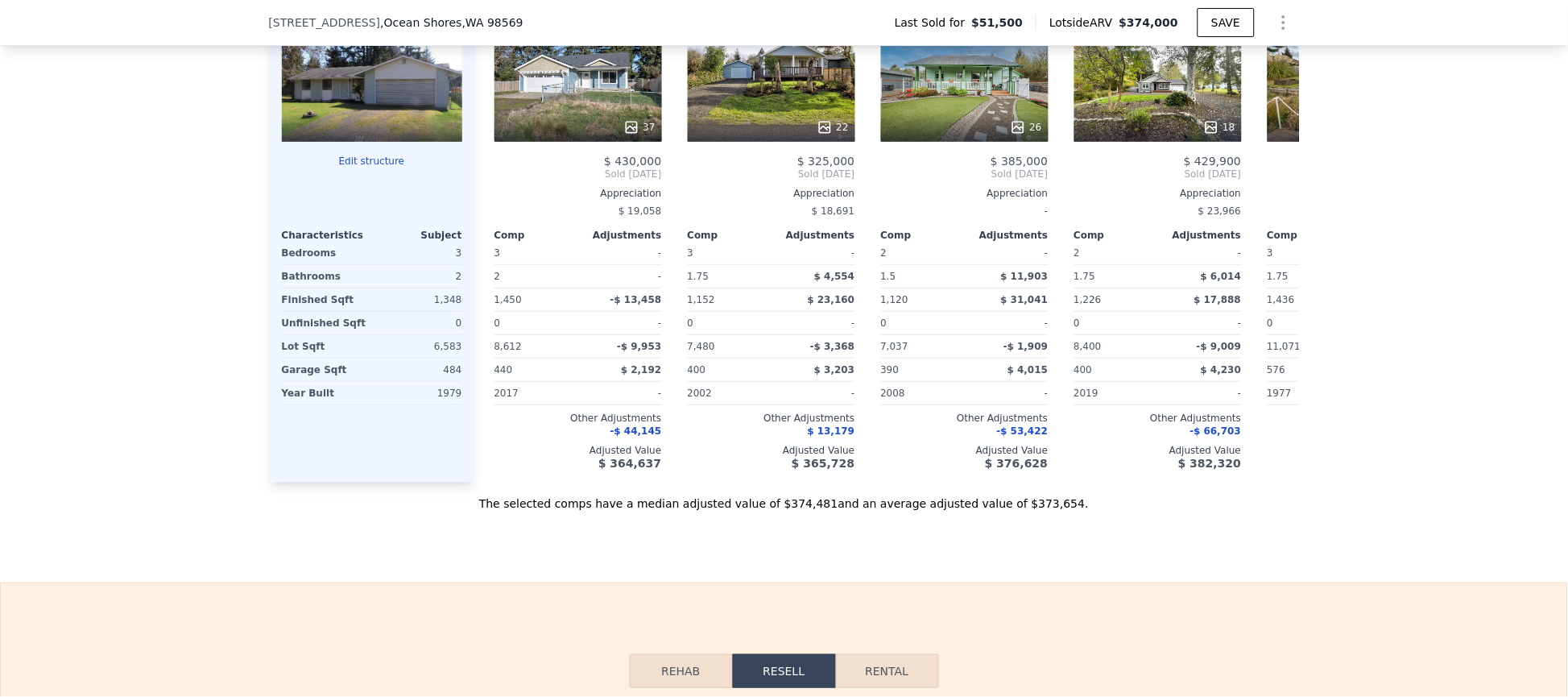
click at [354, 117] on div at bounding box center [373, 84] width 181 height 116
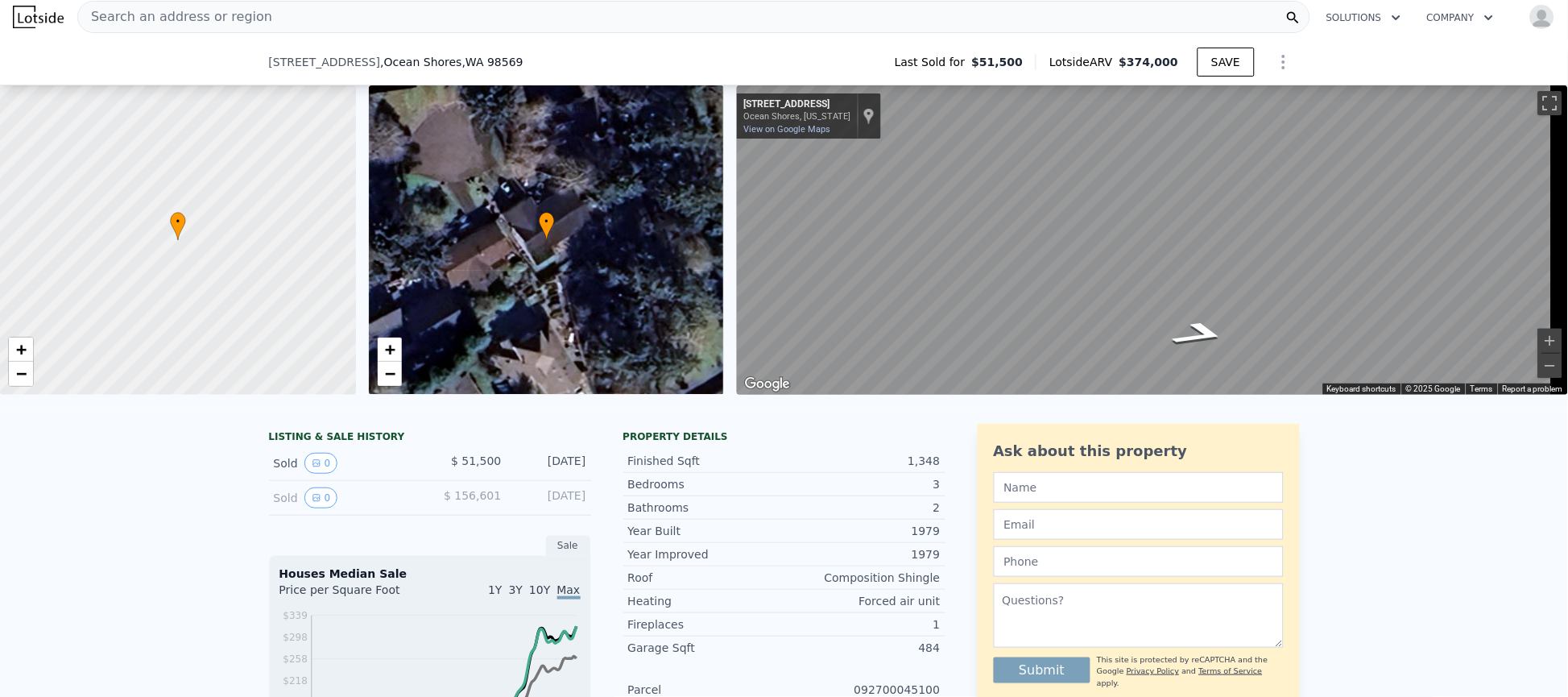
scroll to position [604, 0]
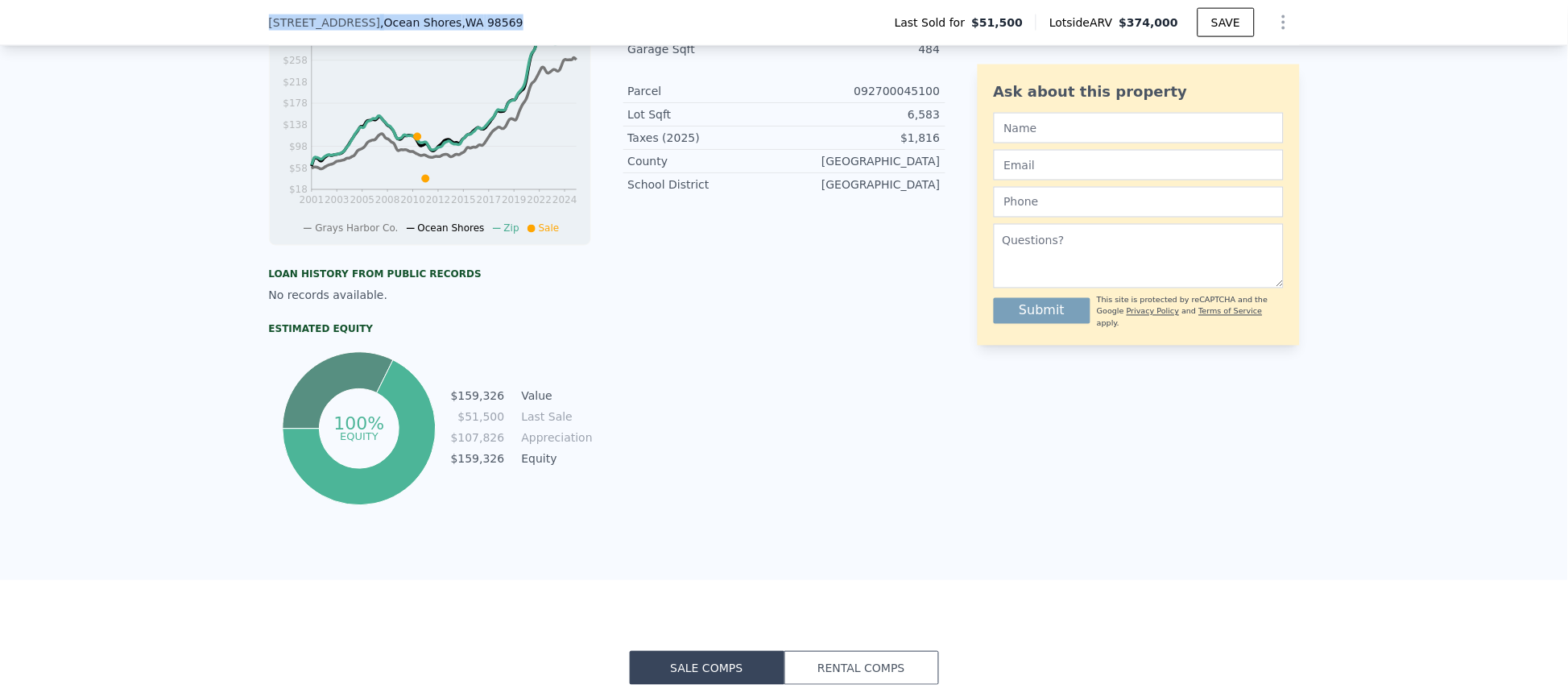
drag, startPoint x: 253, startPoint y: 18, endPoint x: 498, endPoint y: 26, distance: 245.1
click at [498, 26] on div "783 Mallard Ct SE , Ocean Shores , WA 98569 Last Sold for $51,500 Lotside ARV $…" at bounding box center [784, 22] width 1568 height 46
copy div "783 Mallard Ct SE , Ocean Shores , WA 98569"
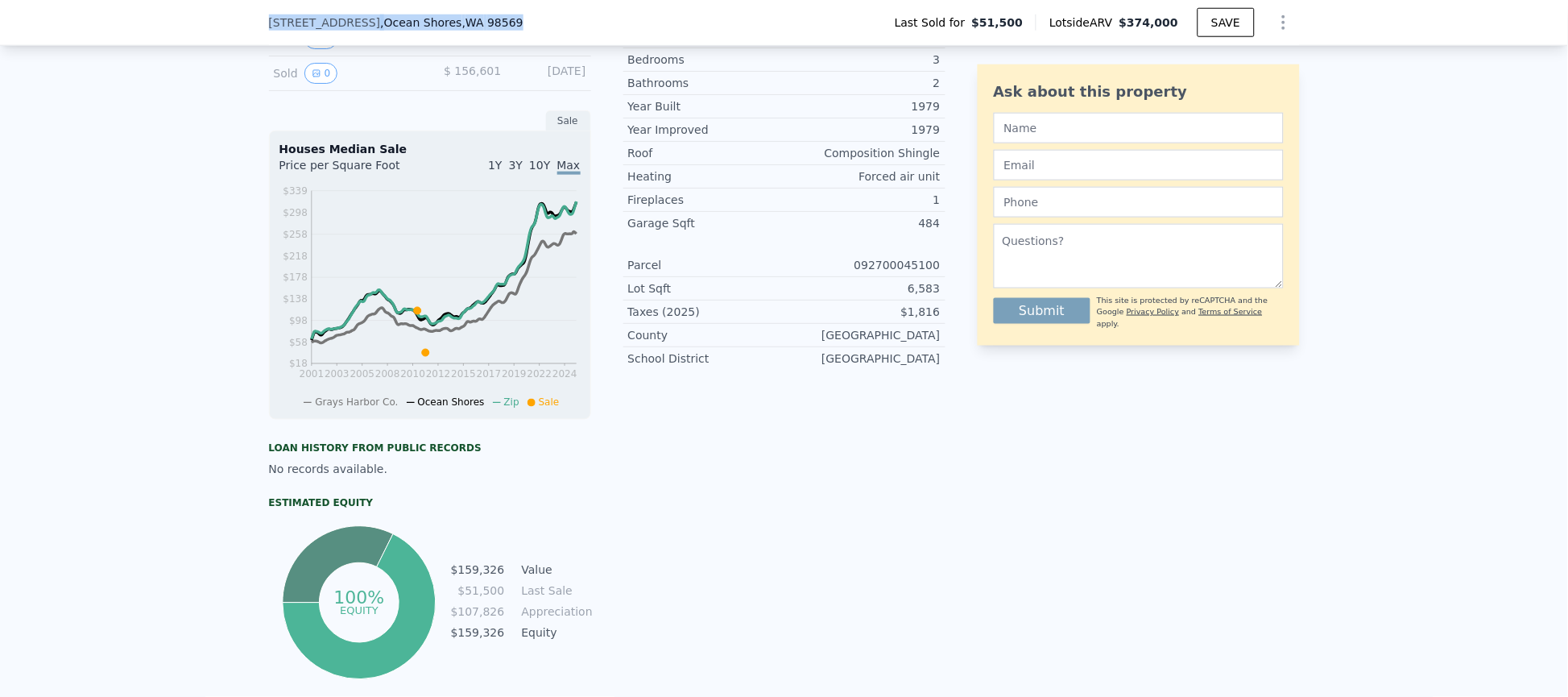
scroll to position [121, 0]
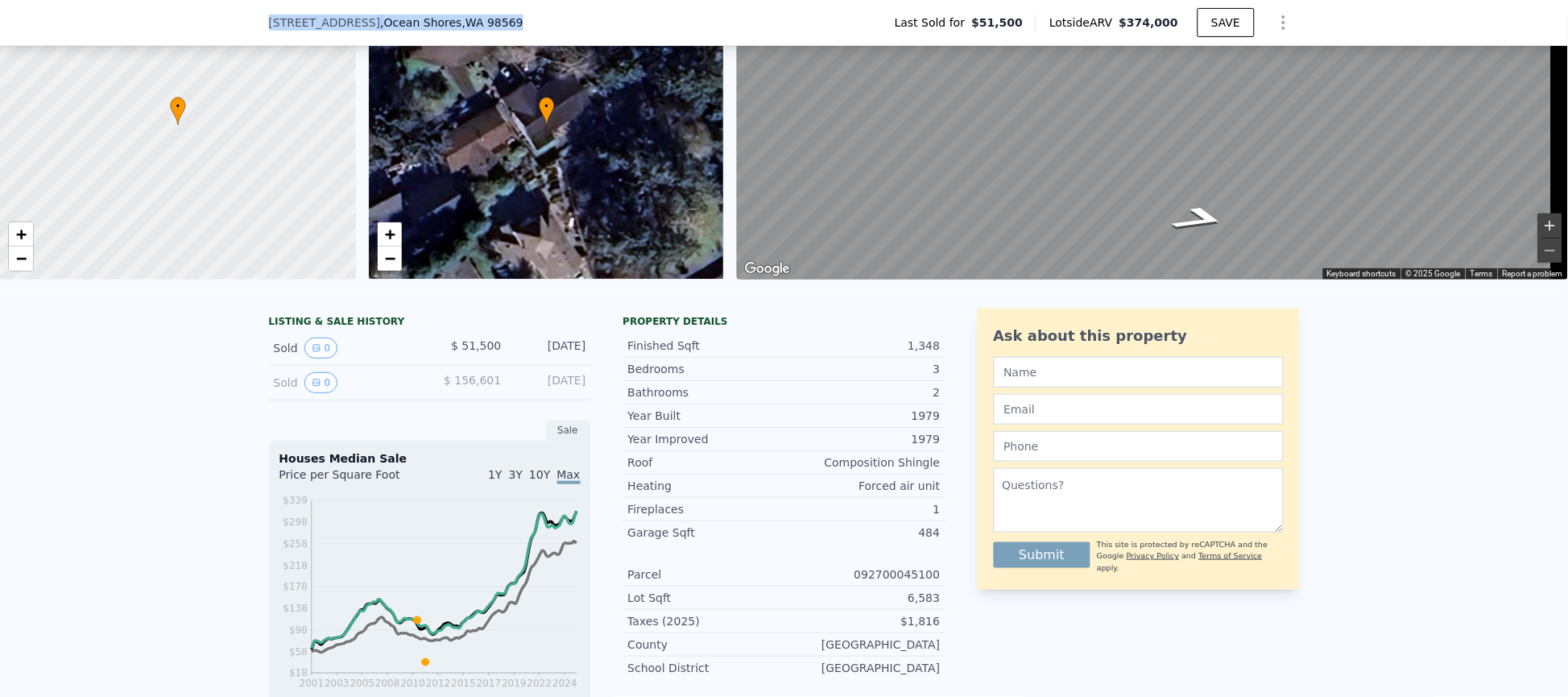
click at [1538, 232] on button "Zoom in" at bounding box center [1550, 226] width 24 height 24
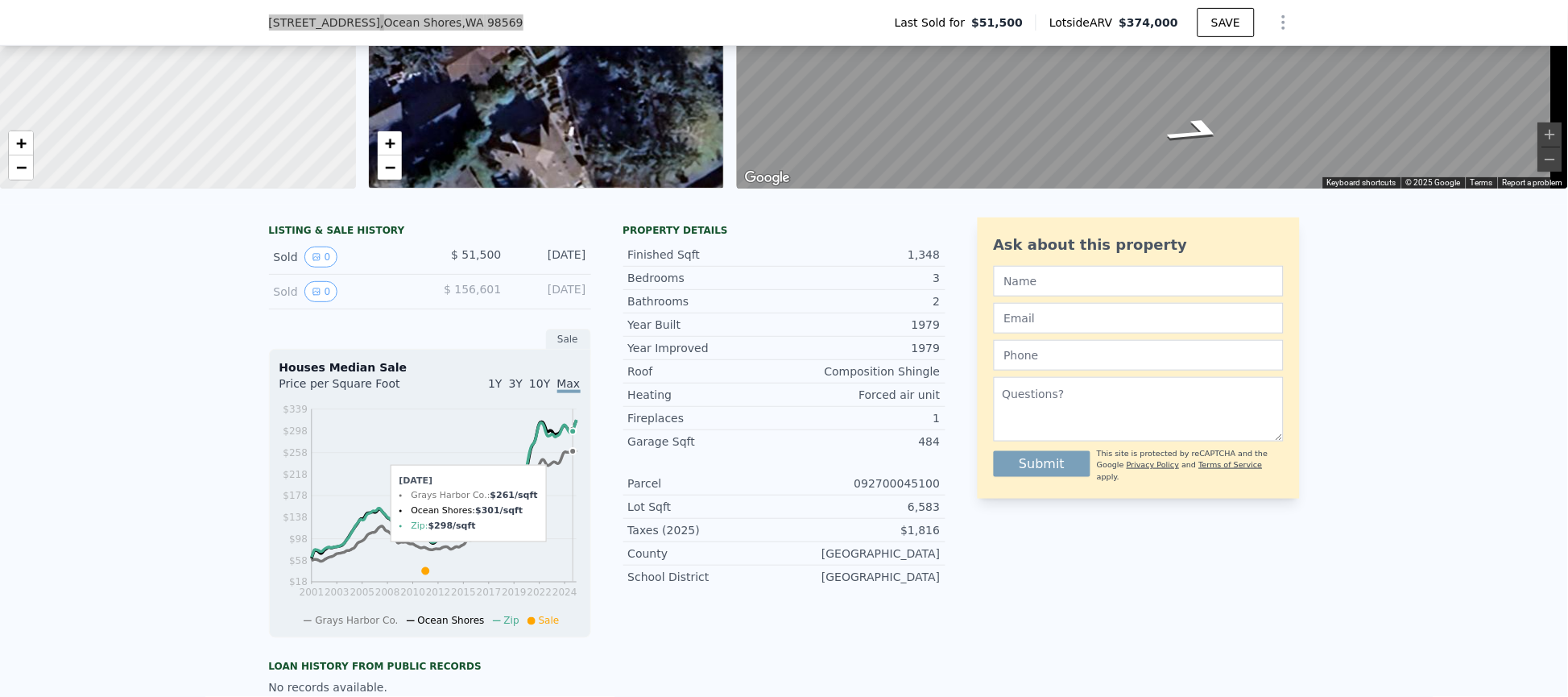
scroll to position [211, 0]
